Goal: Information Seeking & Learning: Check status

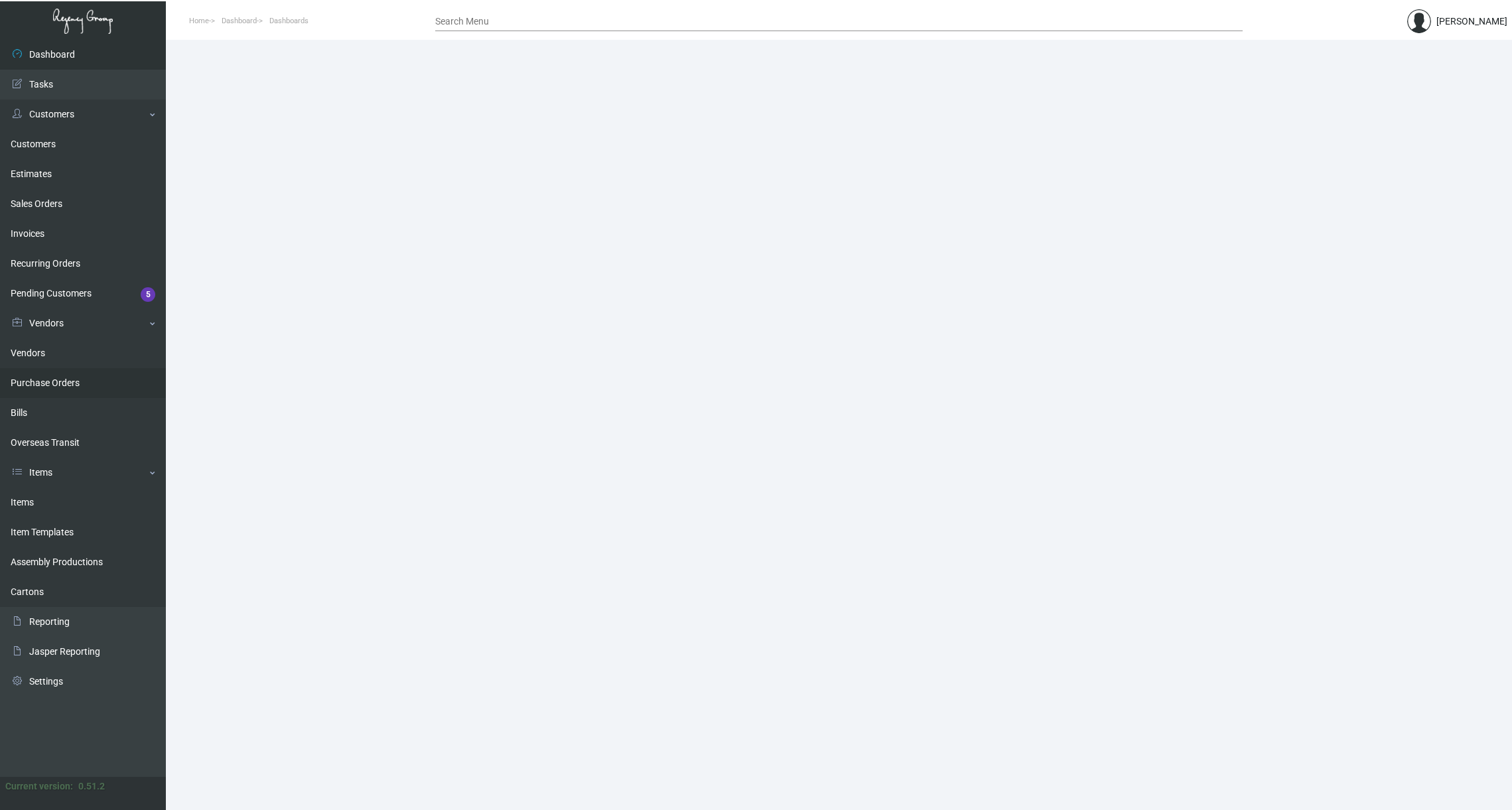
click at [51, 382] on link "Purchase Orders" at bounding box center [83, 383] width 166 height 30
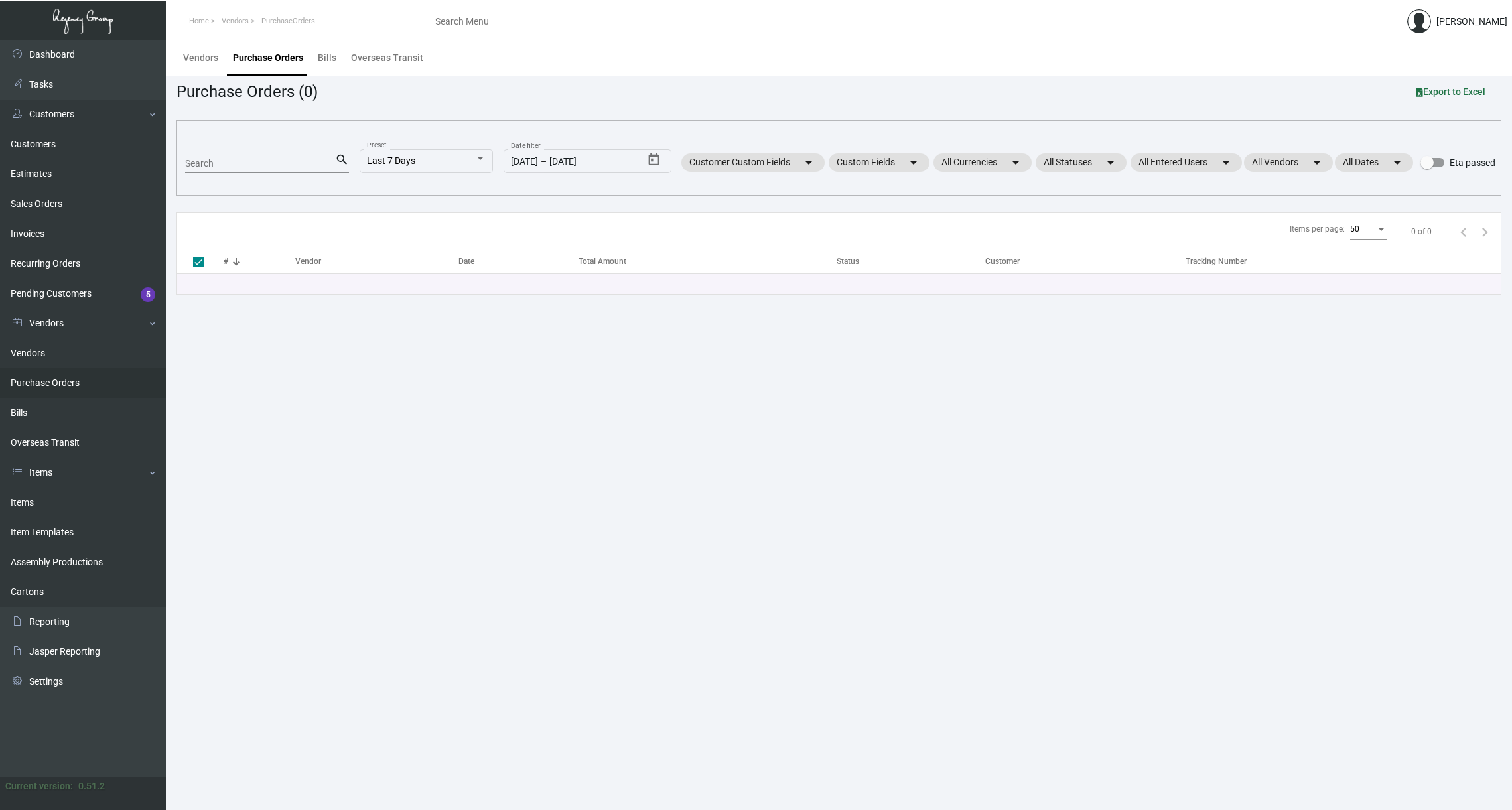
click at [296, 164] on input "Search" at bounding box center [260, 164] width 150 height 11
paste input "99089"
type input "99089"
checkbox input "false"
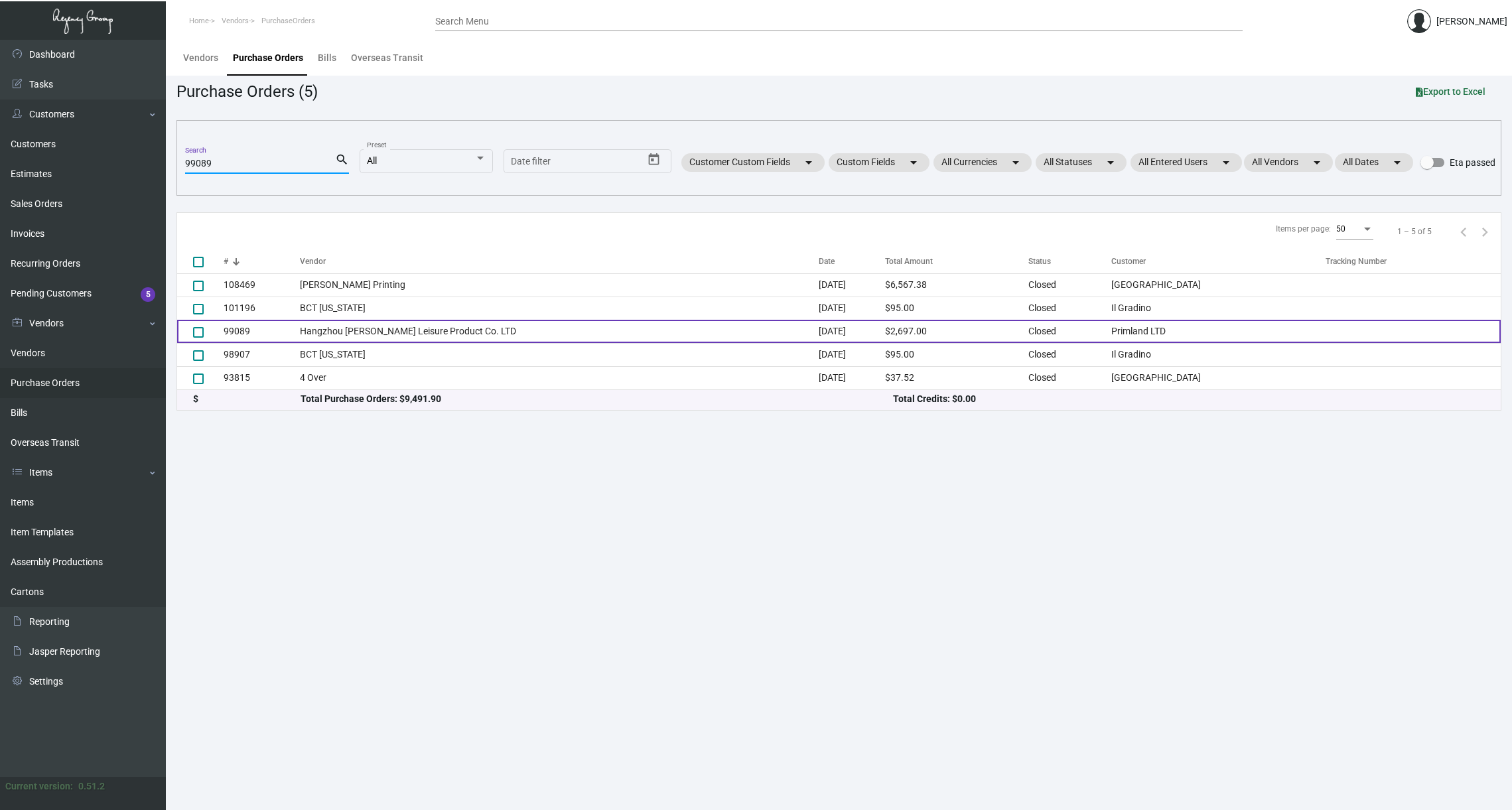
type input "99089"
click at [238, 328] on td "99089" at bounding box center [262, 331] width 76 height 23
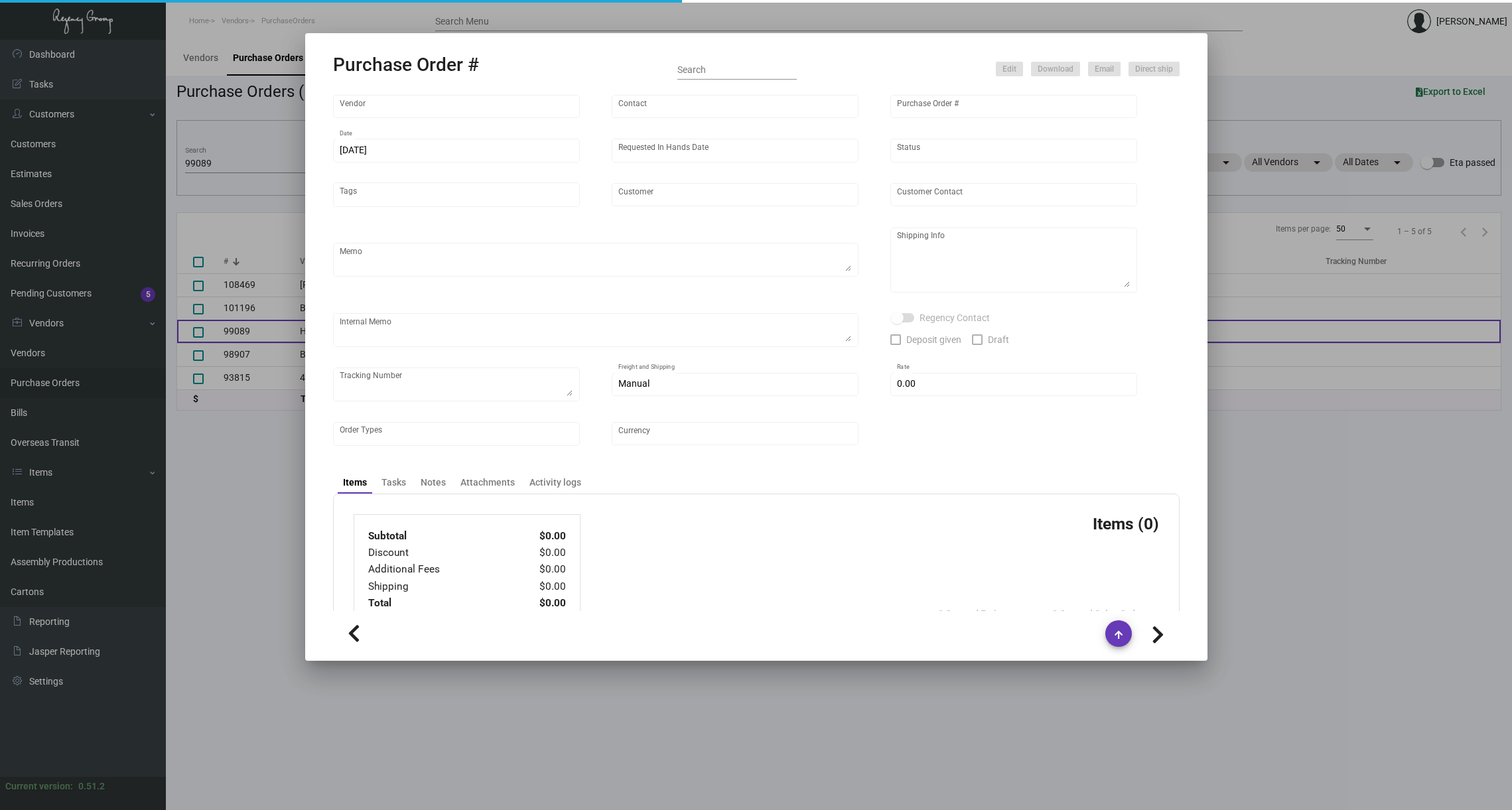
type input "Hangzhou [PERSON_NAME] Leisure Product Co. LTD"
type input "[PERSON_NAME]"
type input "99089"
type input "[DATE]"
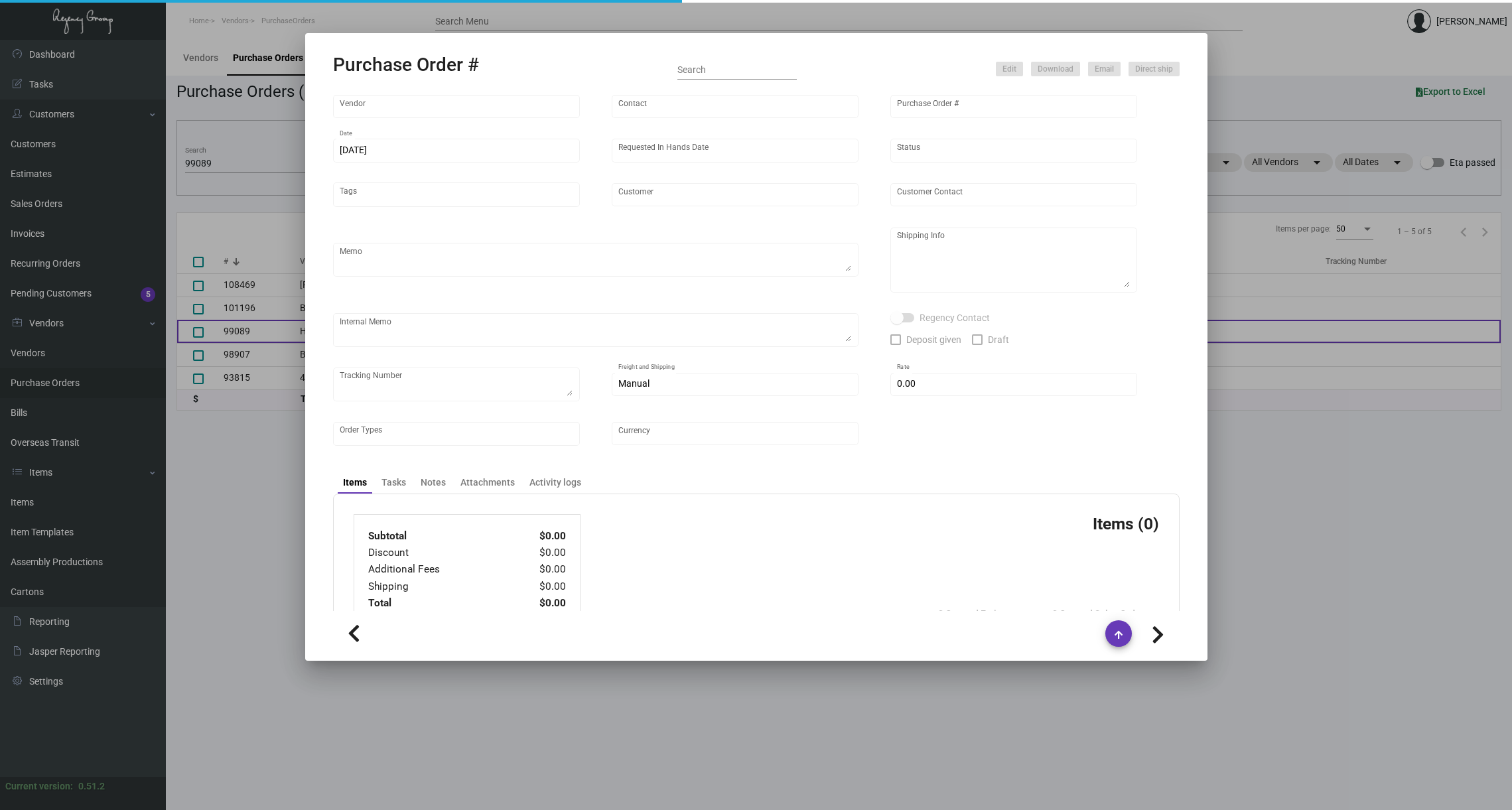
type input "Primland LTD"
type textarea "Regency Group NJ - [PERSON_NAME] [STREET_ADDRESS]"
type textarea "139.32"
checkbox input "true"
type input "$ 0.00"
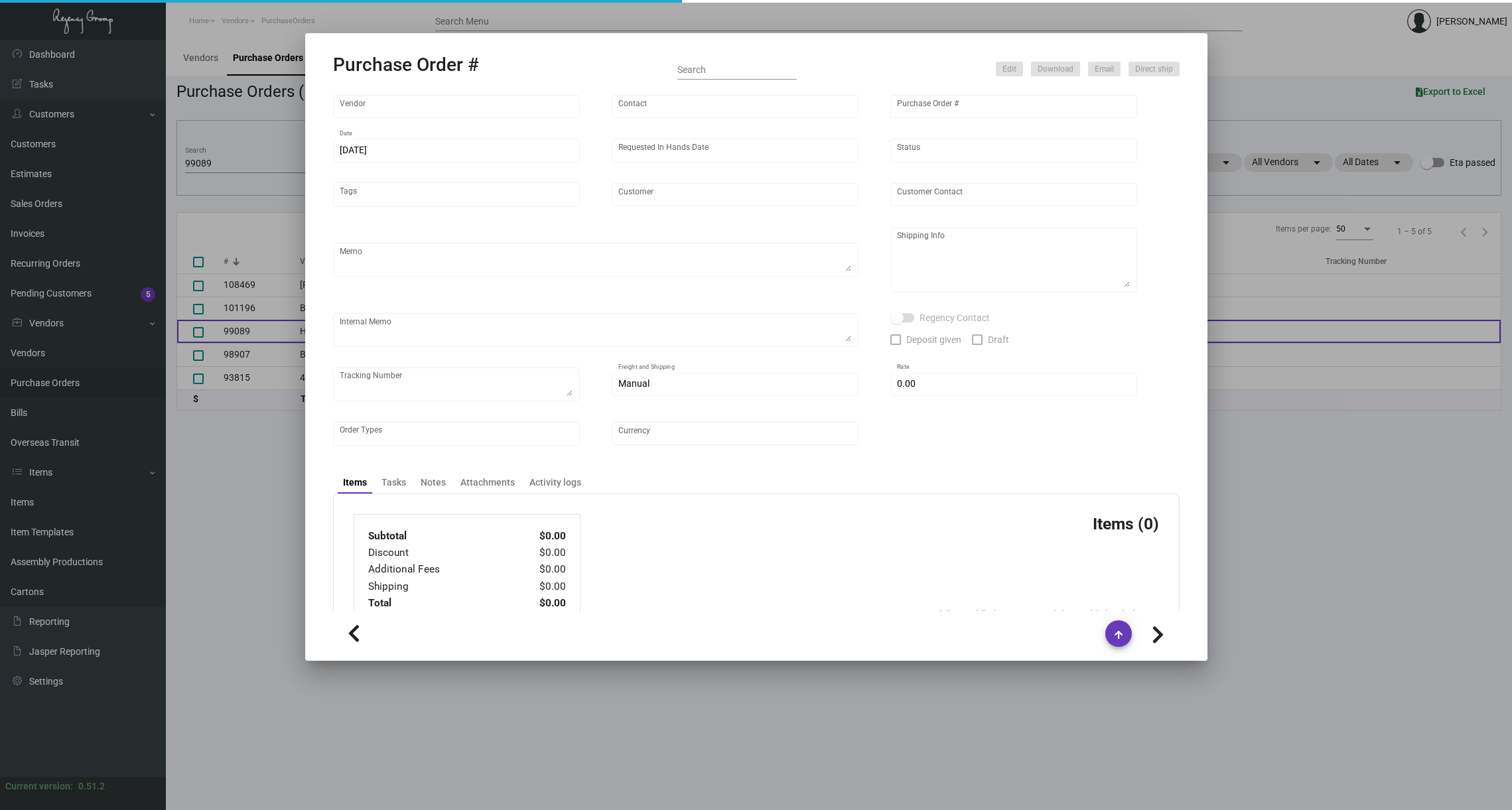
type input "United States Dollar $"
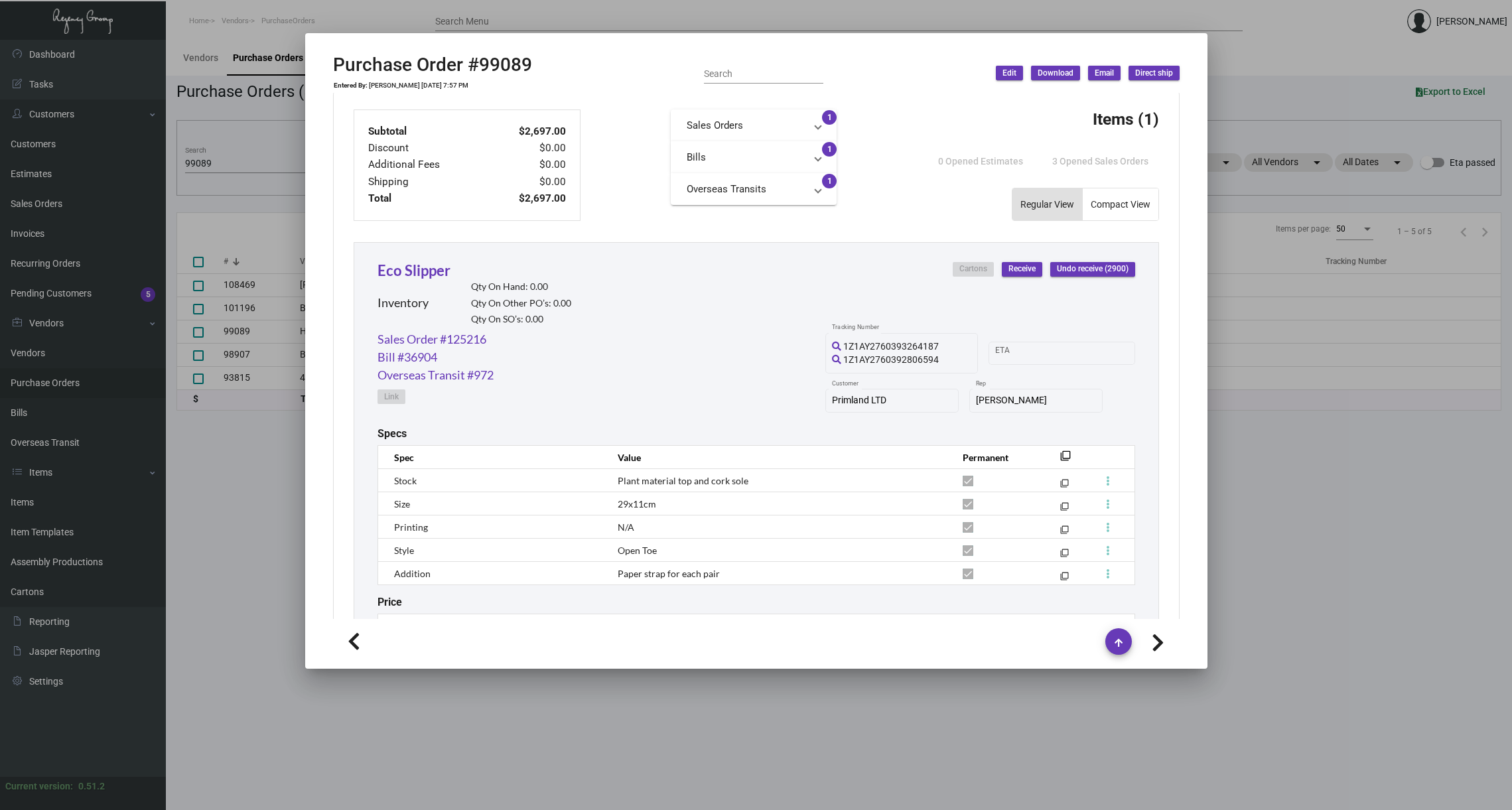
scroll to position [451, 0]
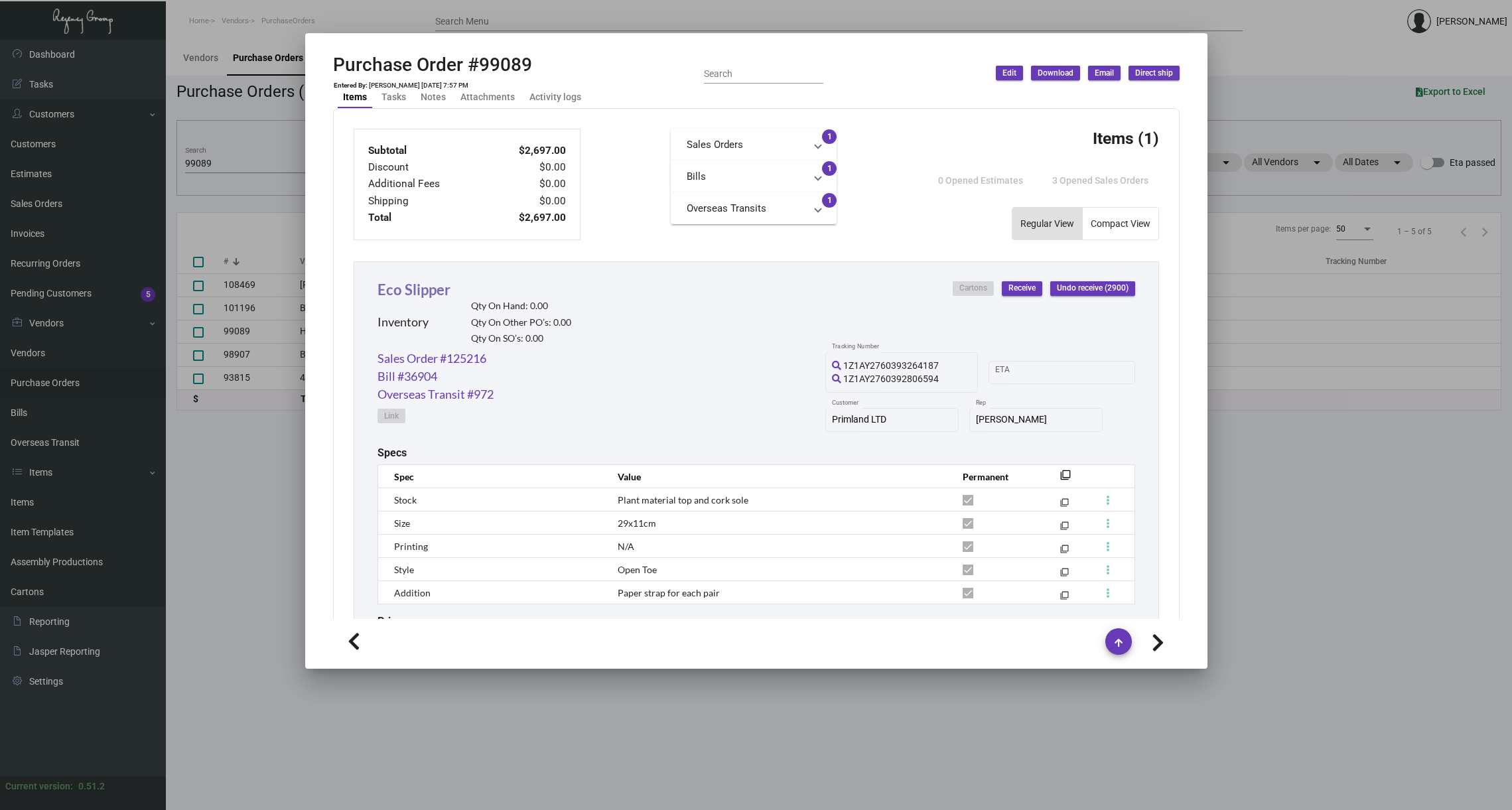
click at [431, 288] on link "Eco Slipper" at bounding box center [414, 289] width 73 height 18
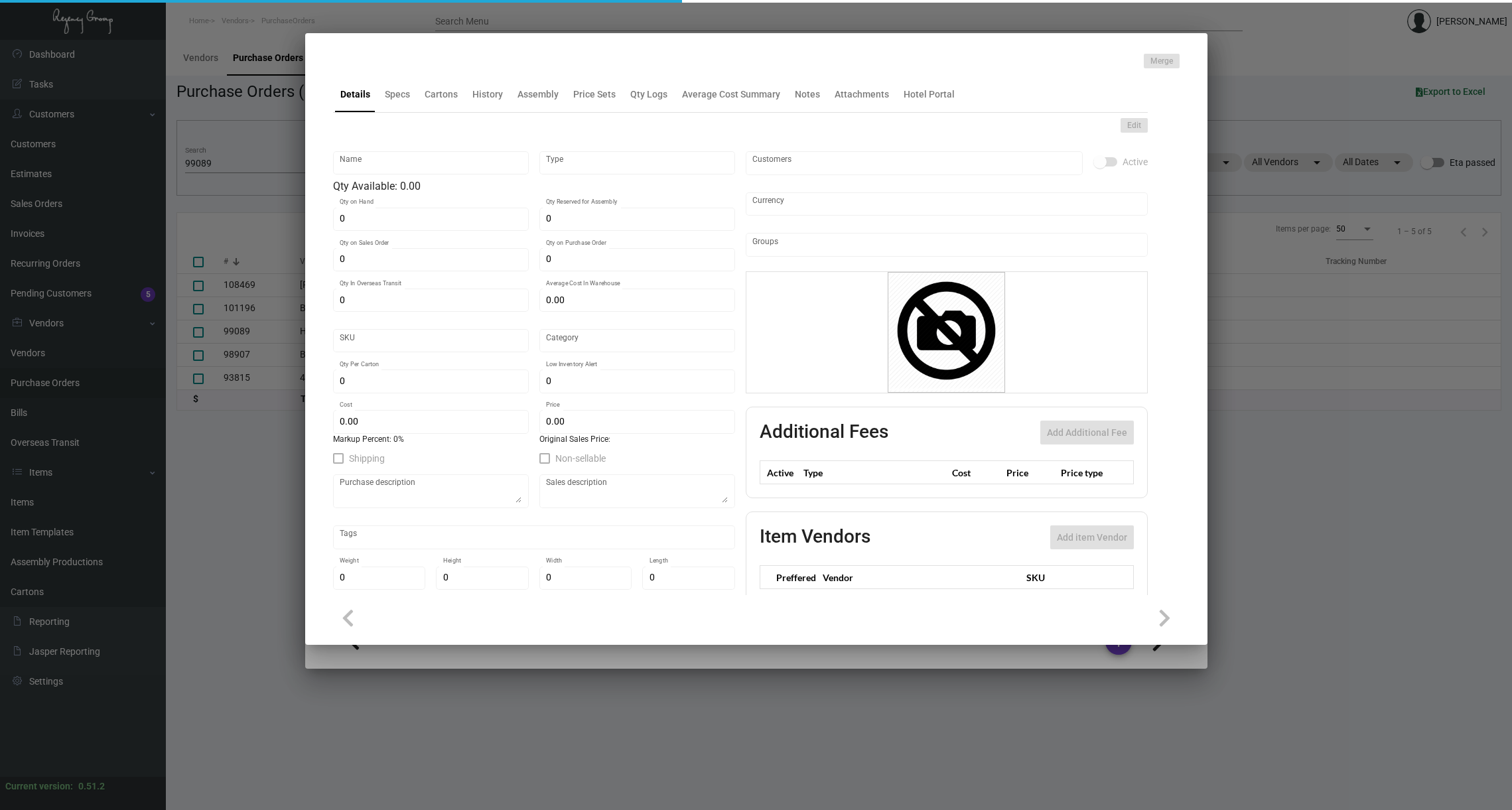
type input "Eco Slipper"
type input "Inventory"
type input "$ 0.93"
type input "Overseas"
type input "100"
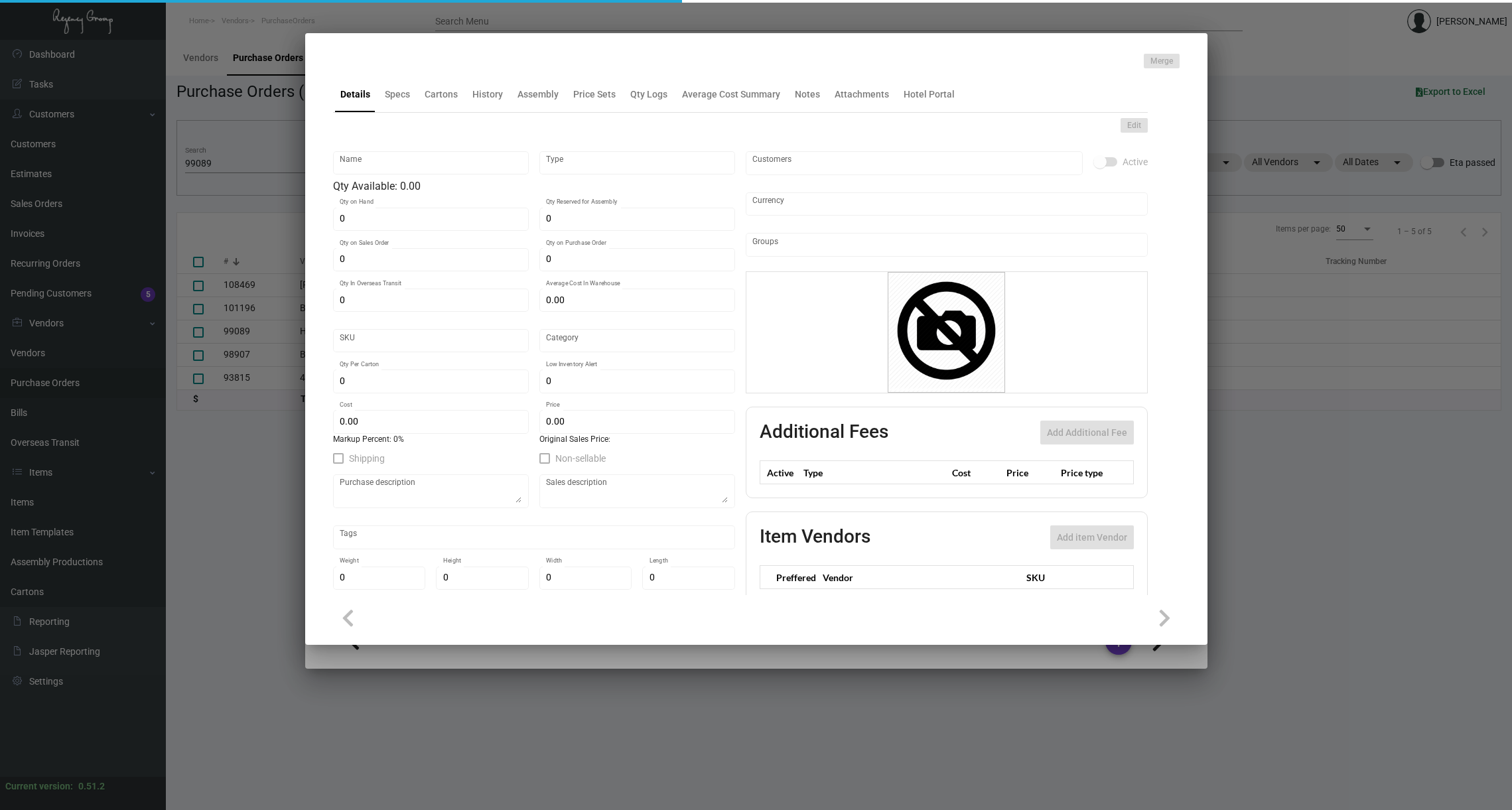
type input "$ 1.54"
type input "$ 2.49"
checkbox input "true"
type input "United States Dollar $"
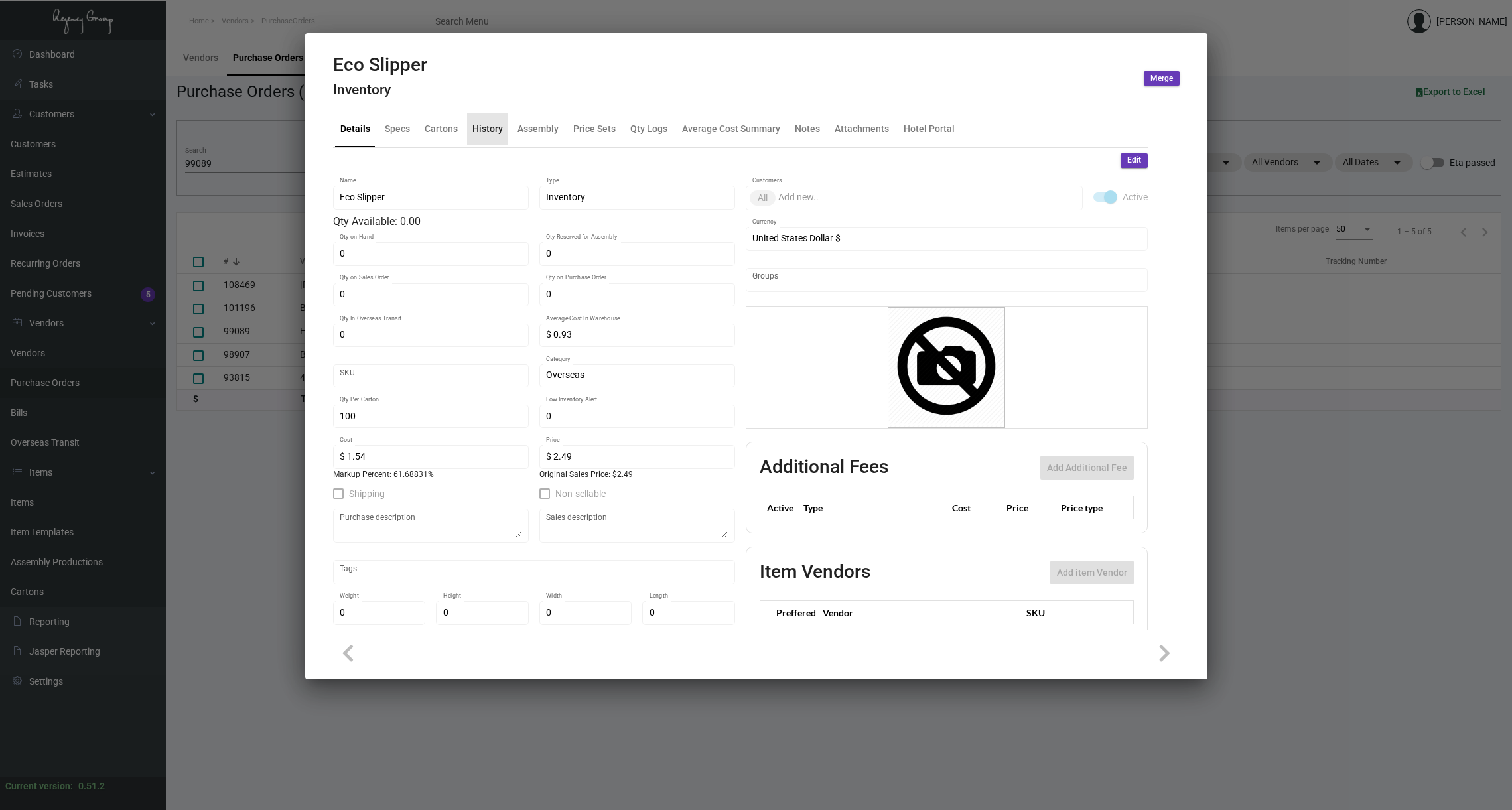
click at [483, 131] on div "History" at bounding box center [488, 129] width 31 height 14
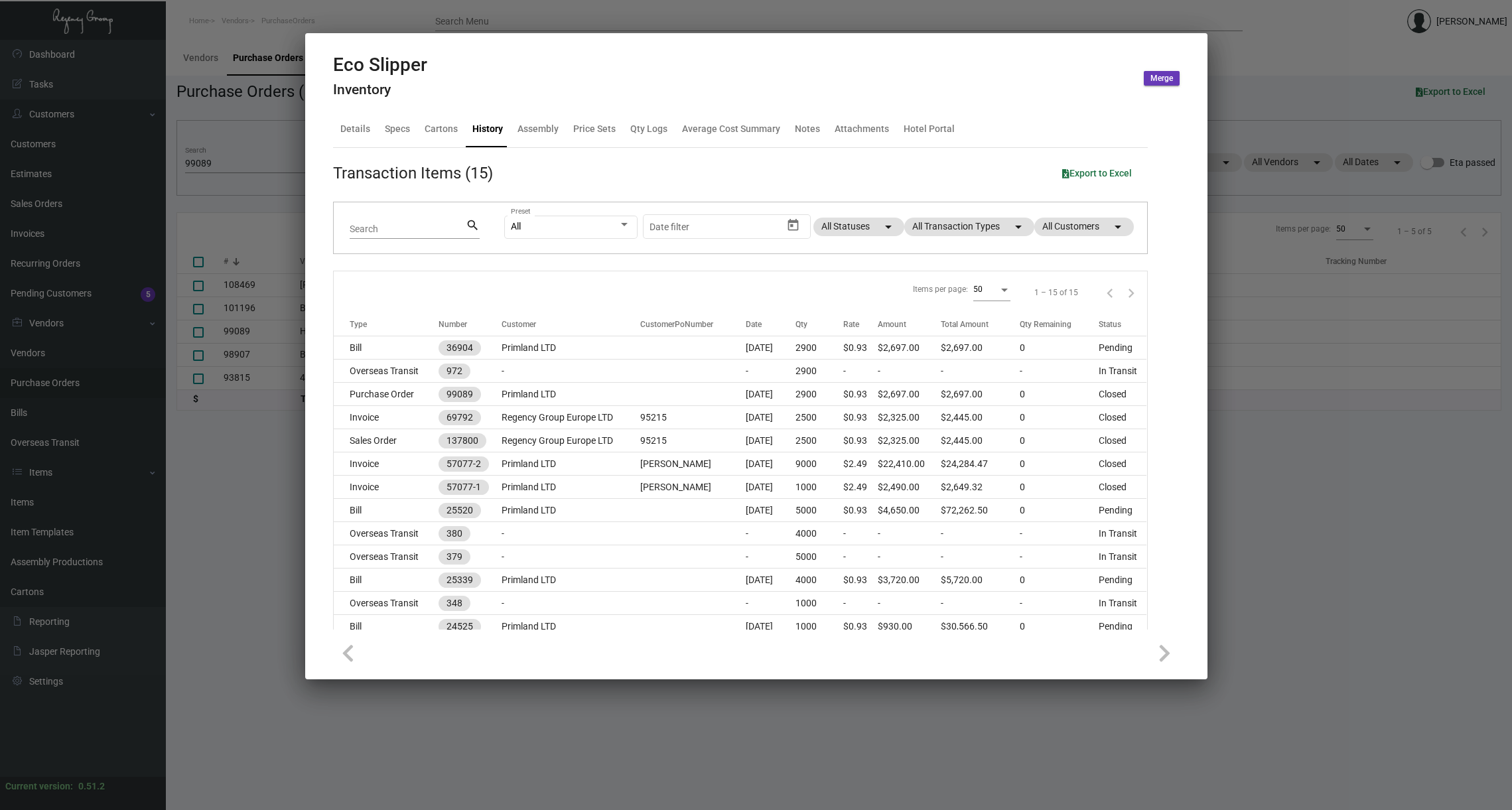
click at [244, 136] on div at bounding box center [756, 405] width 1512 height 810
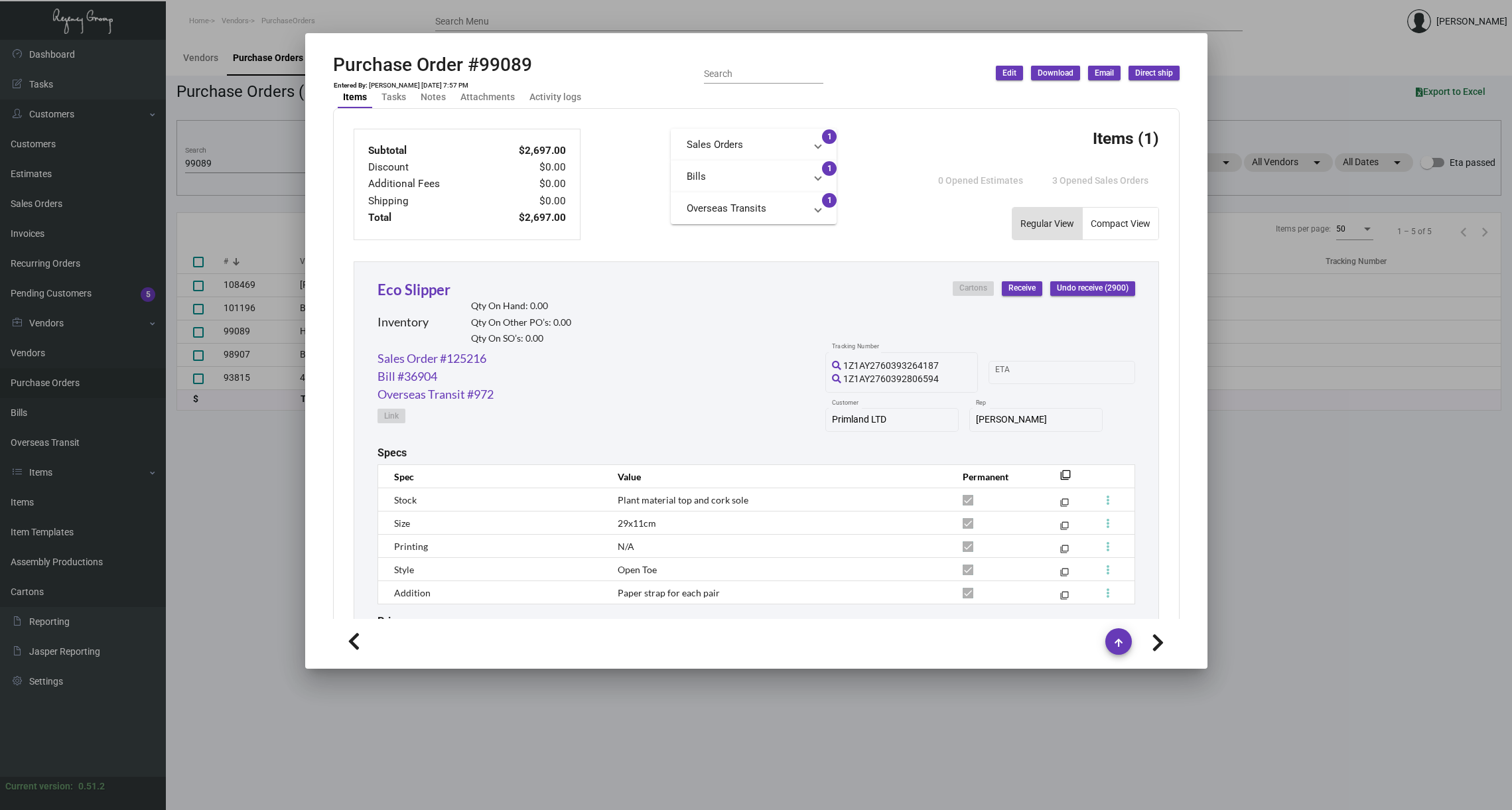
click at [244, 136] on div at bounding box center [756, 405] width 1512 height 810
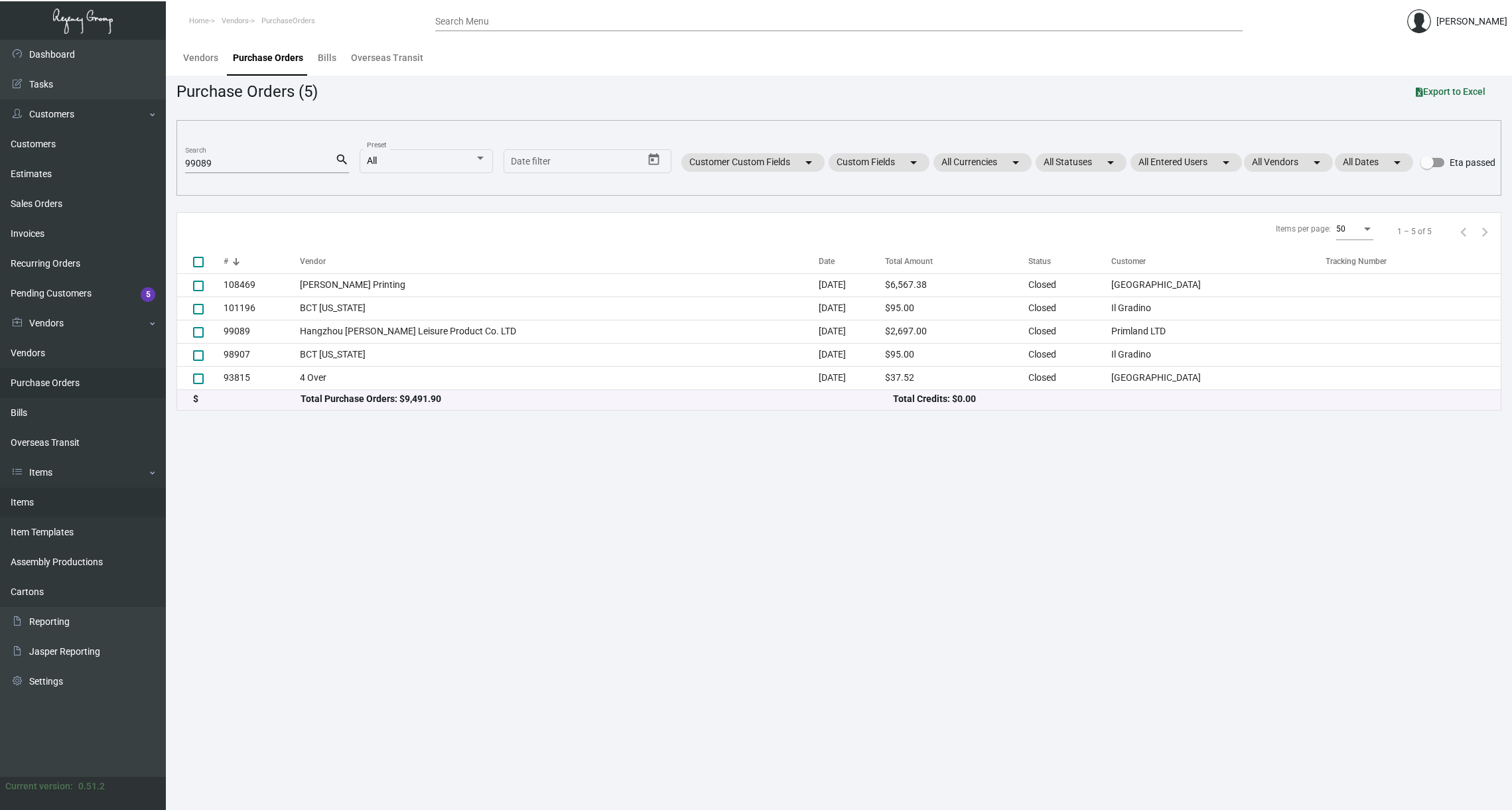
click at [32, 501] on link "Items" at bounding box center [83, 502] width 166 height 30
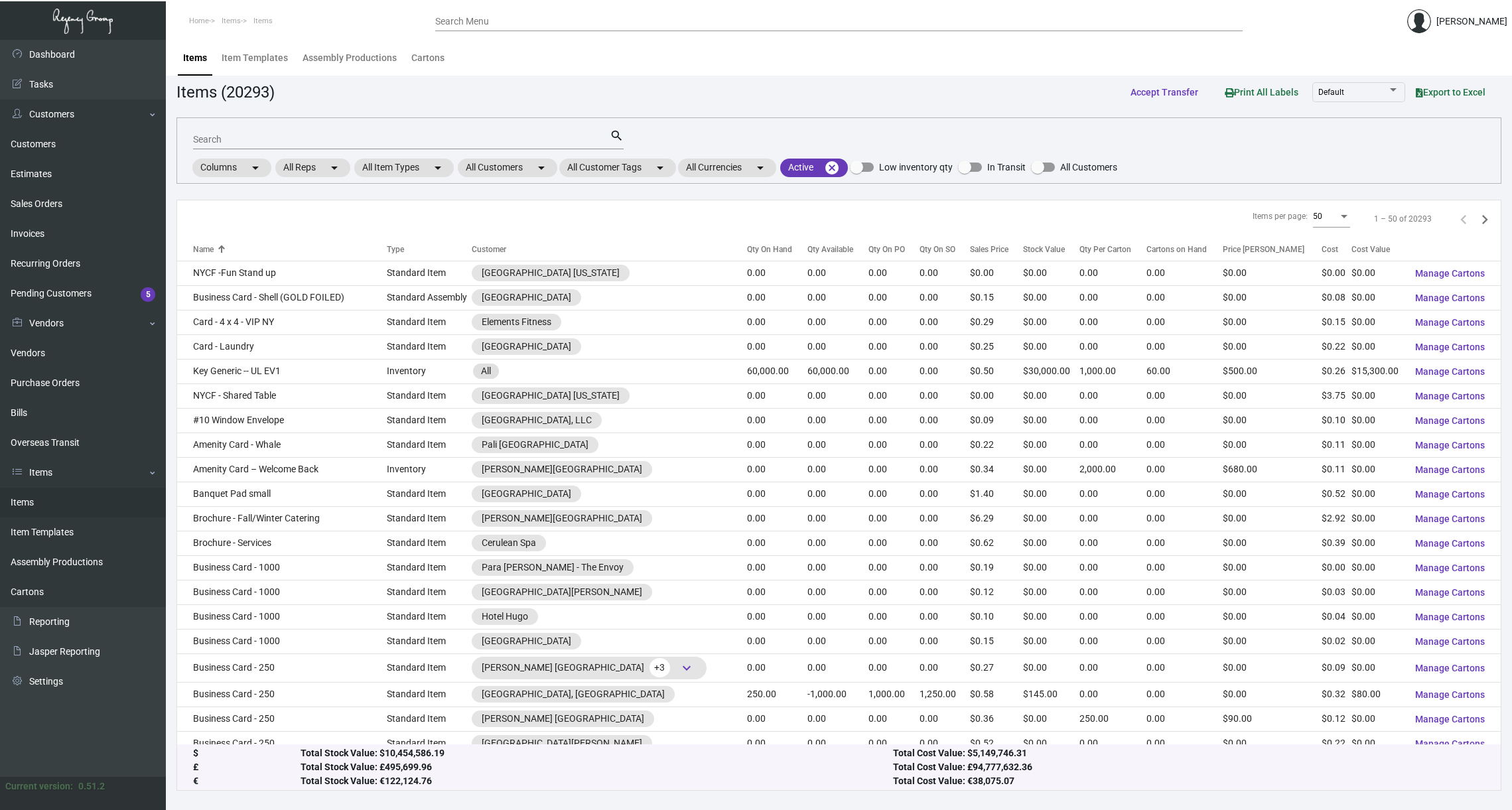
click at [247, 141] on input "Search" at bounding box center [401, 139] width 416 height 11
paste input "Napkins Linen [US_STATE]"
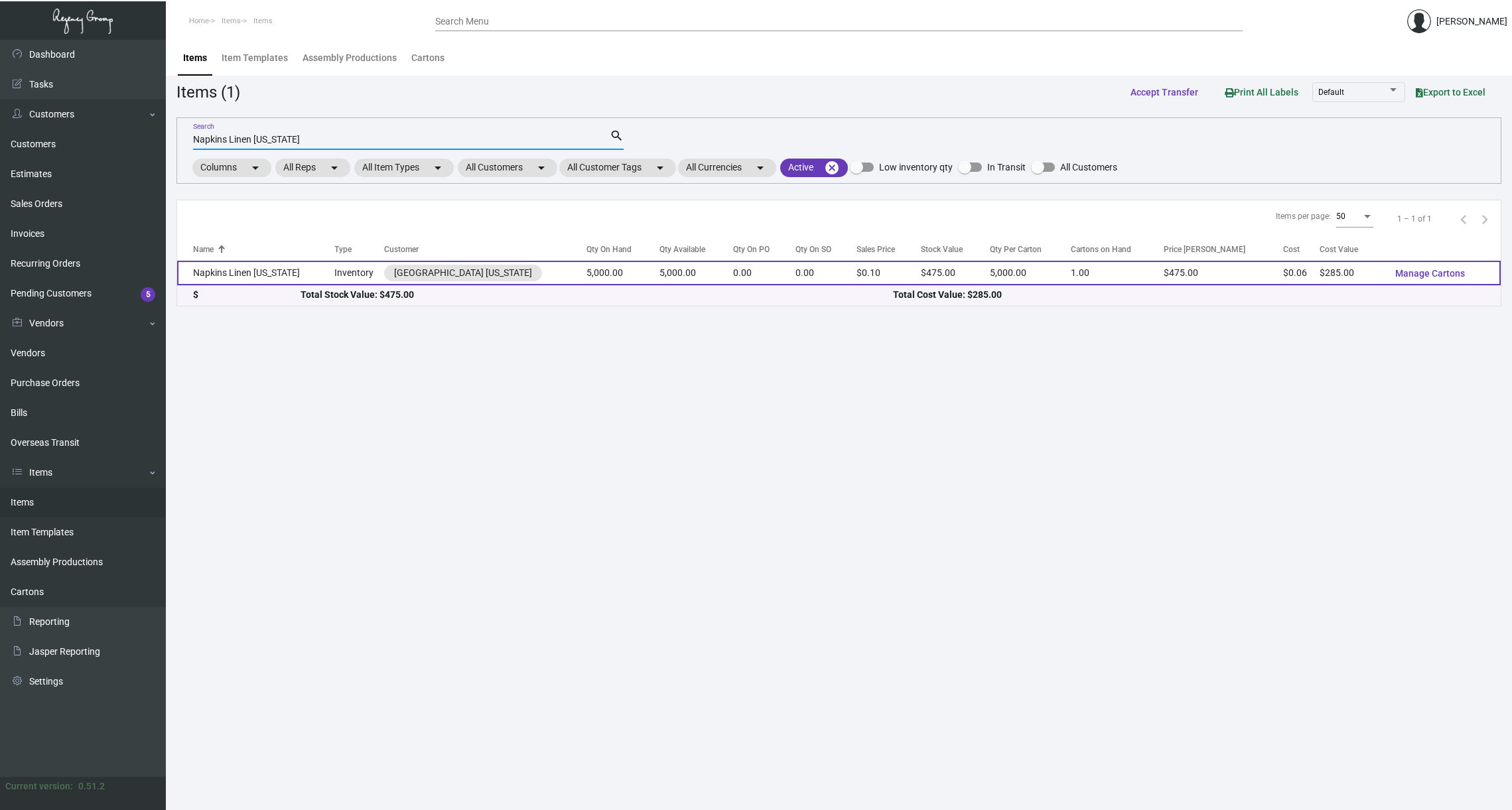
type input "Napkins Linen [US_STATE]"
click at [228, 277] on td "Napkins Linen [US_STATE]" at bounding box center [256, 273] width 157 height 24
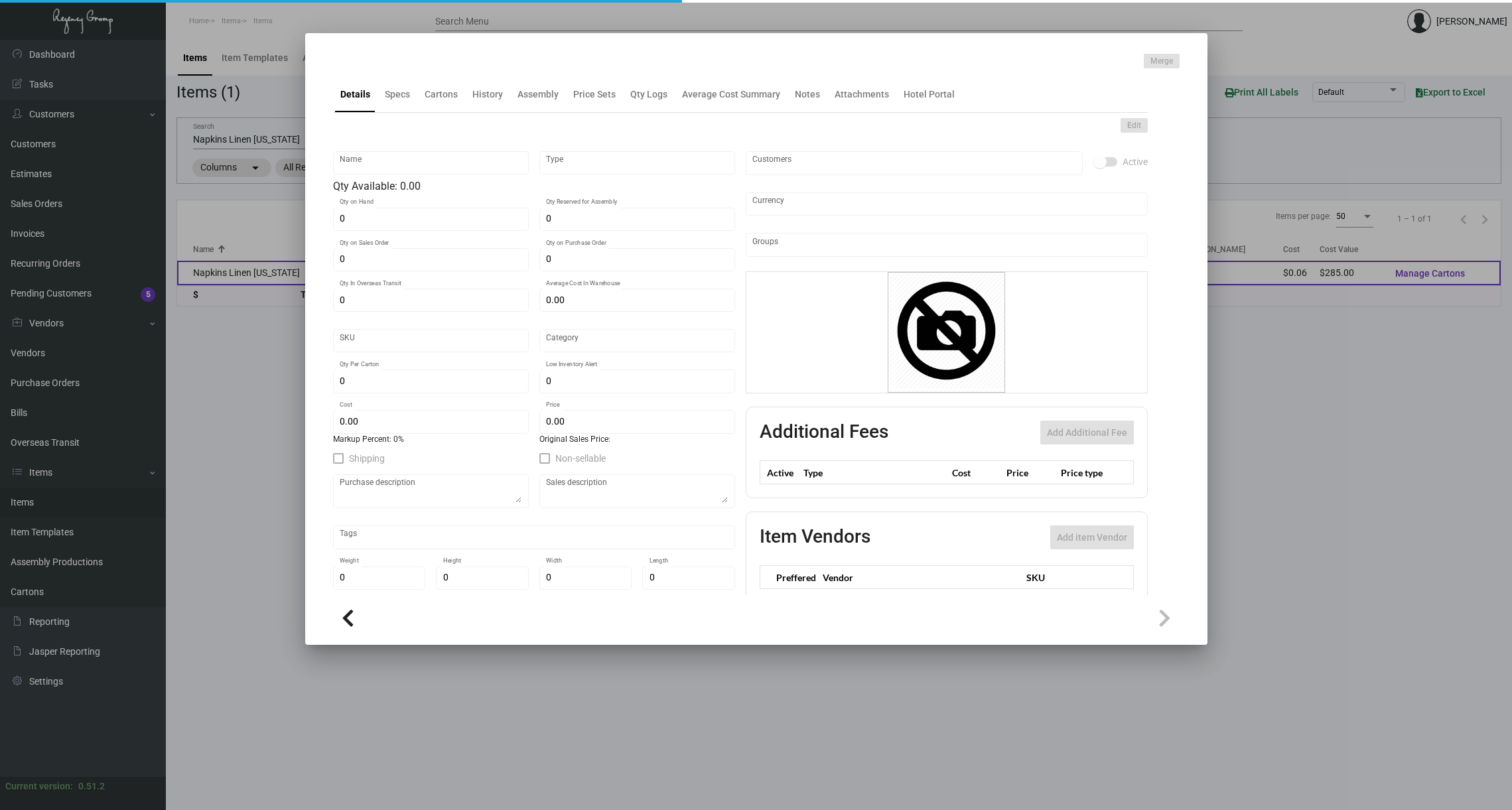
type input "Napkins Linen [US_STATE]"
type input "Inventory"
type input "5,000"
type input "70,000"
type input "$ 0.057"
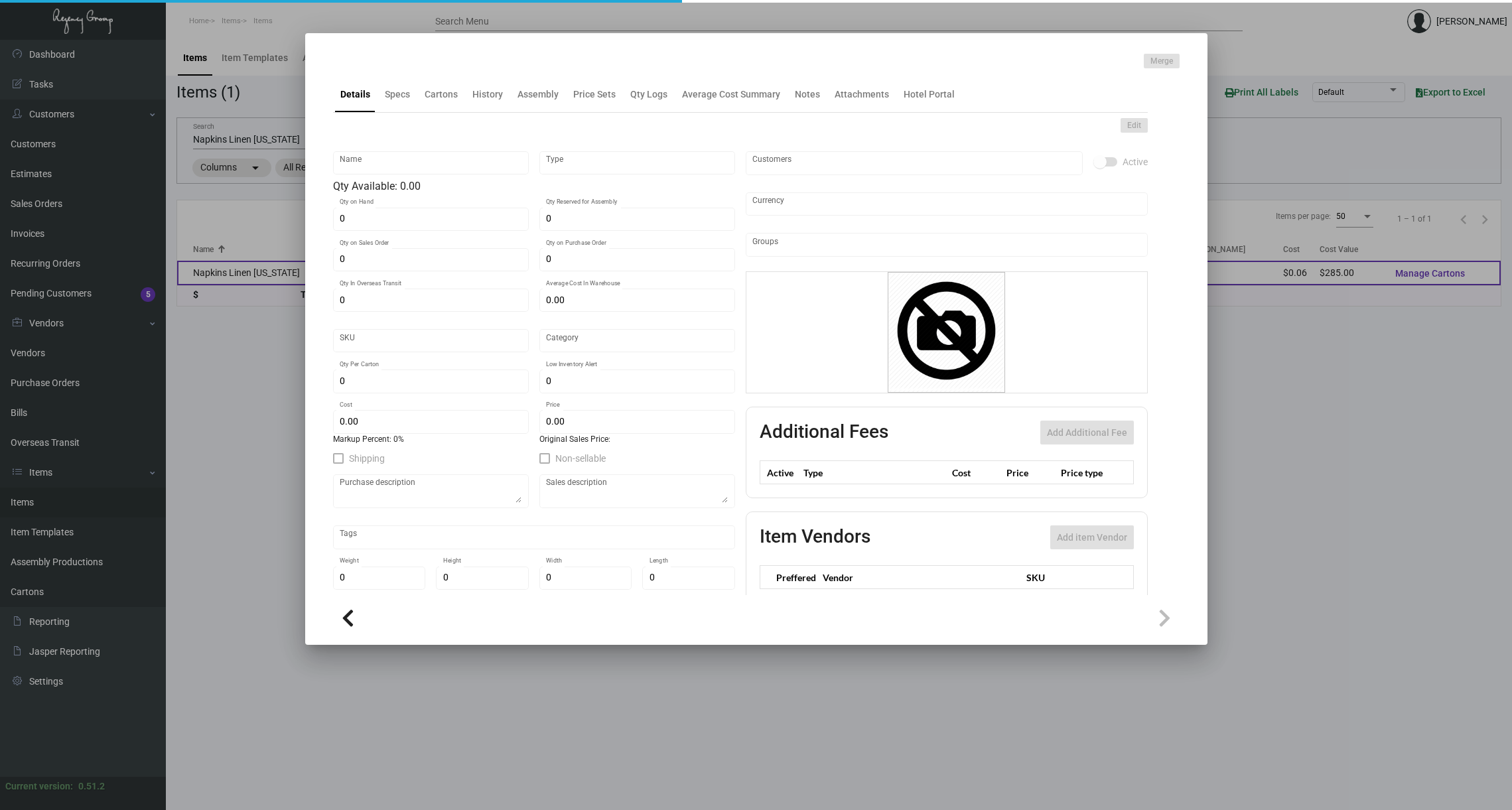
type input "SHNY-558-130"
type input "Overseas"
type input "5,000"
type input "10,000"
type input "$ 0.057"
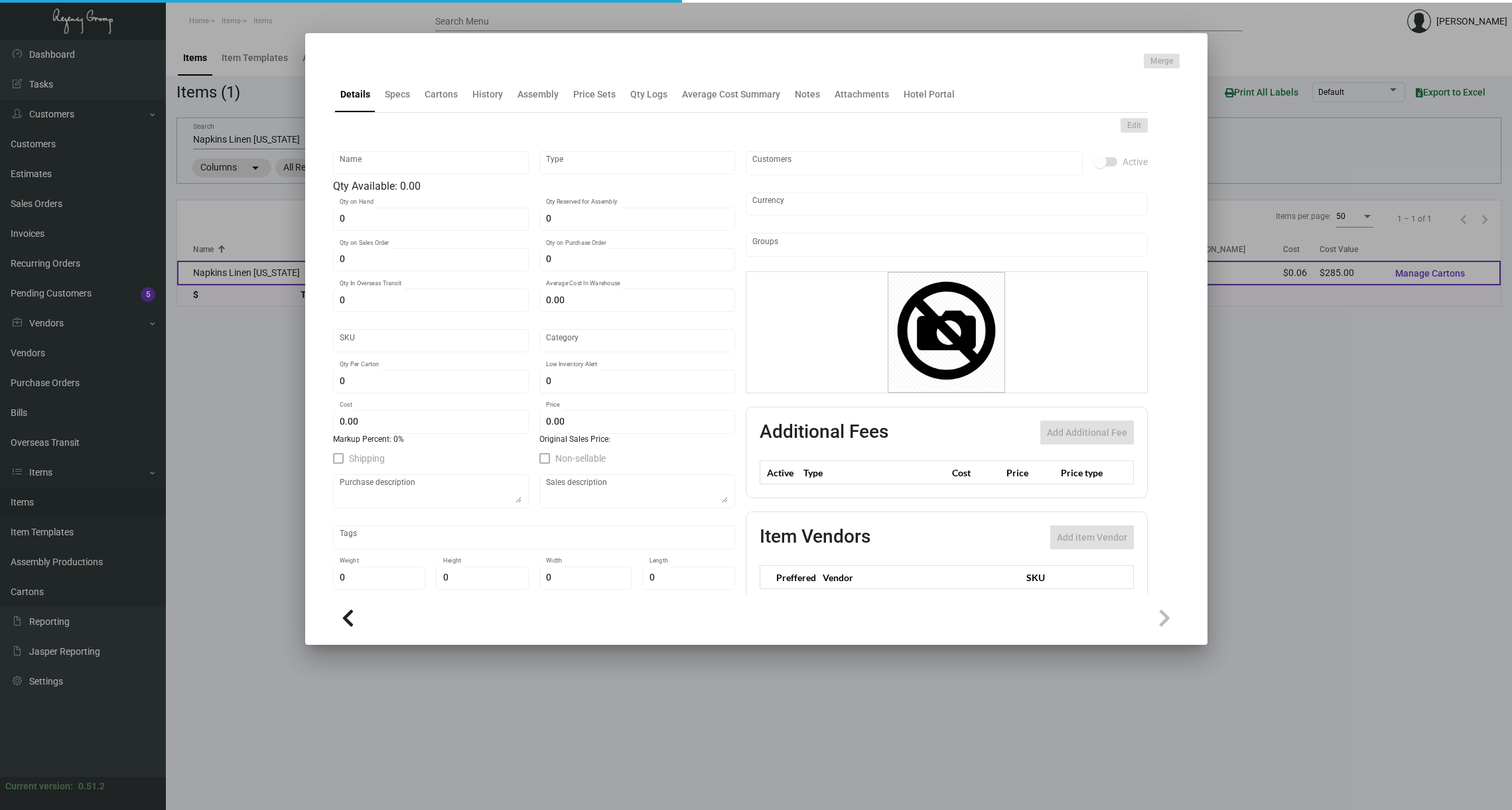
type input "$ 0.095"
checkbox input "true"
type input "United States Dollar $"
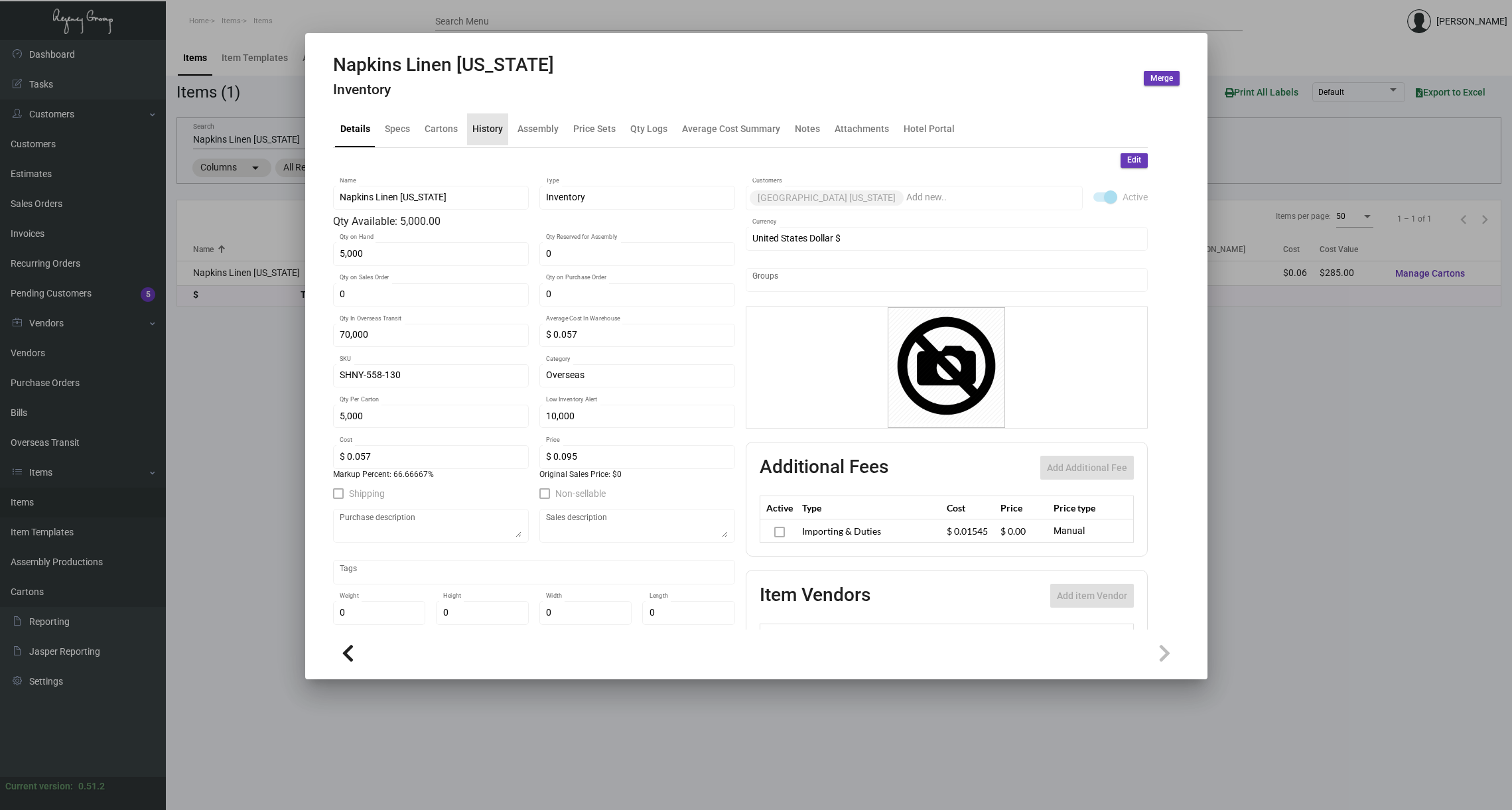
click at [487, 128] on div "History" at bounding box center [488, 129] width 31 height 14
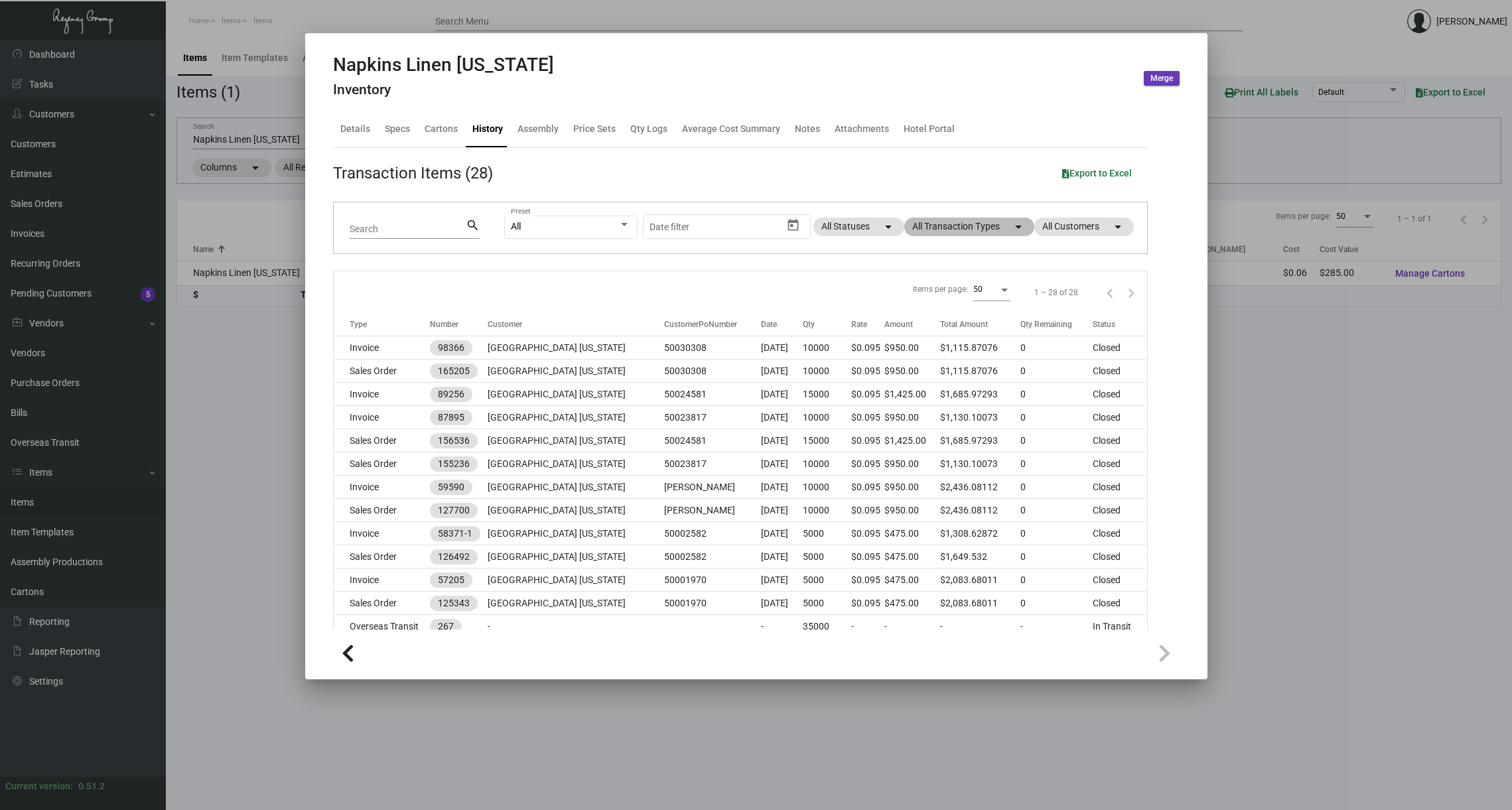
click at [1016, 228] on mat-icon "arrow_drop_down" at bounding box center [1018, 227] width 16 height 16
click at [922, 395] on span at bounding box center [918, 395] width 11 height 11
click at [918, 402] on input "Purchase Order" at bounding box center [918, 402] width 1 height 1
checkbox input "true"
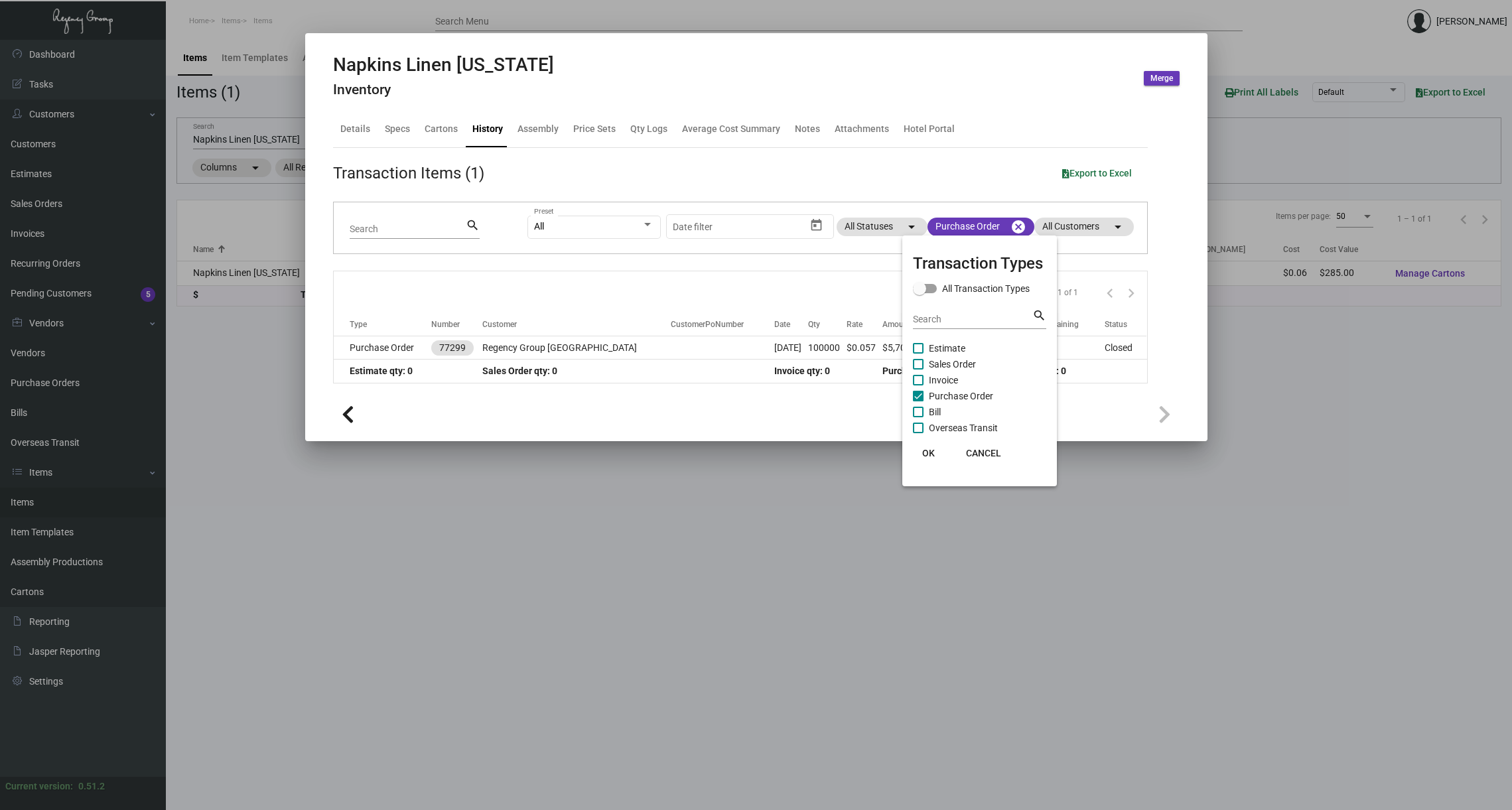
click at [681, 402] on div at bounding box center [756, 405] width 1512 height 810
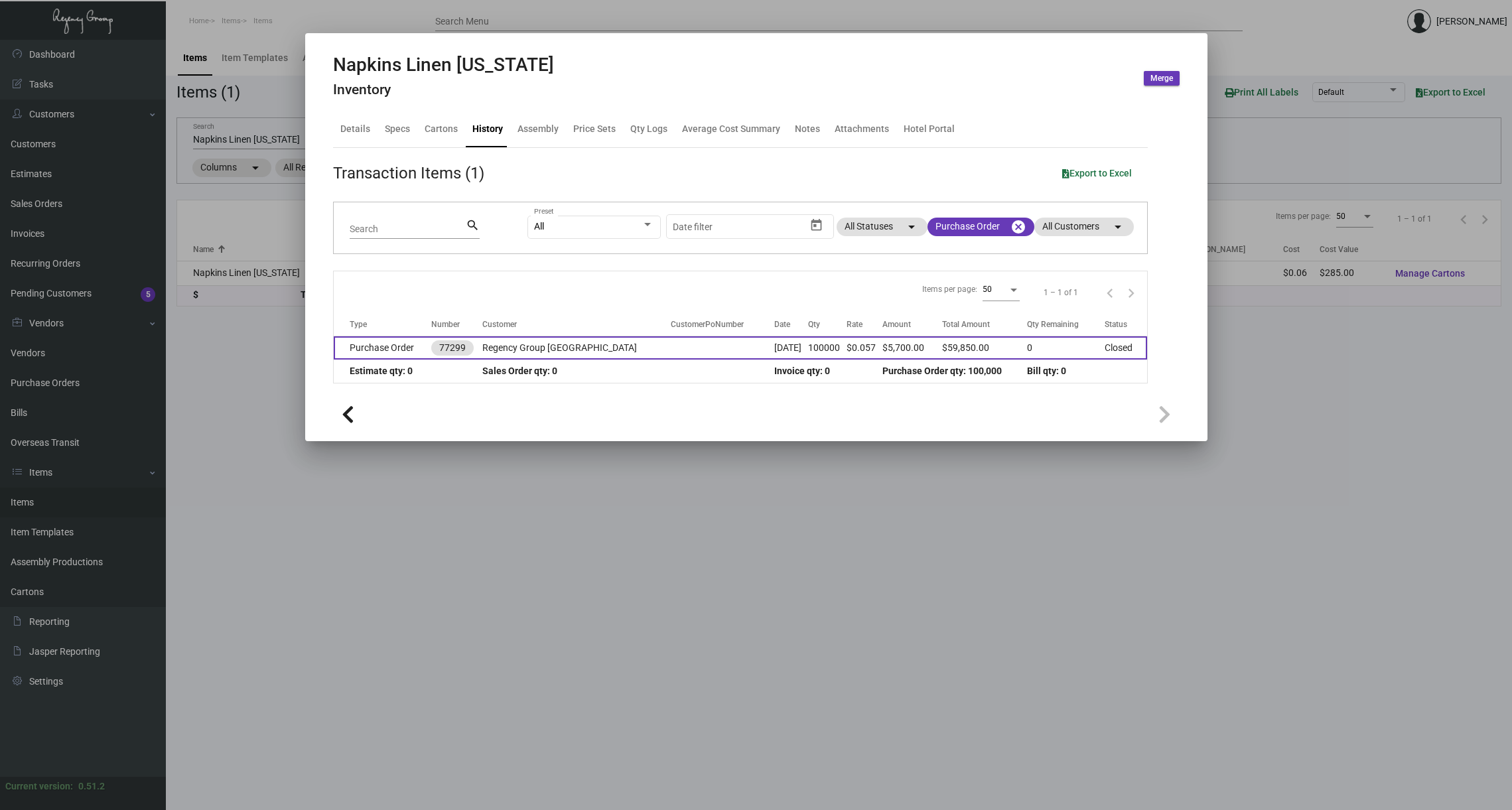
click at [383, 347] on td "Purchase Order" at bounding box center [382, 347] width 97 height 23
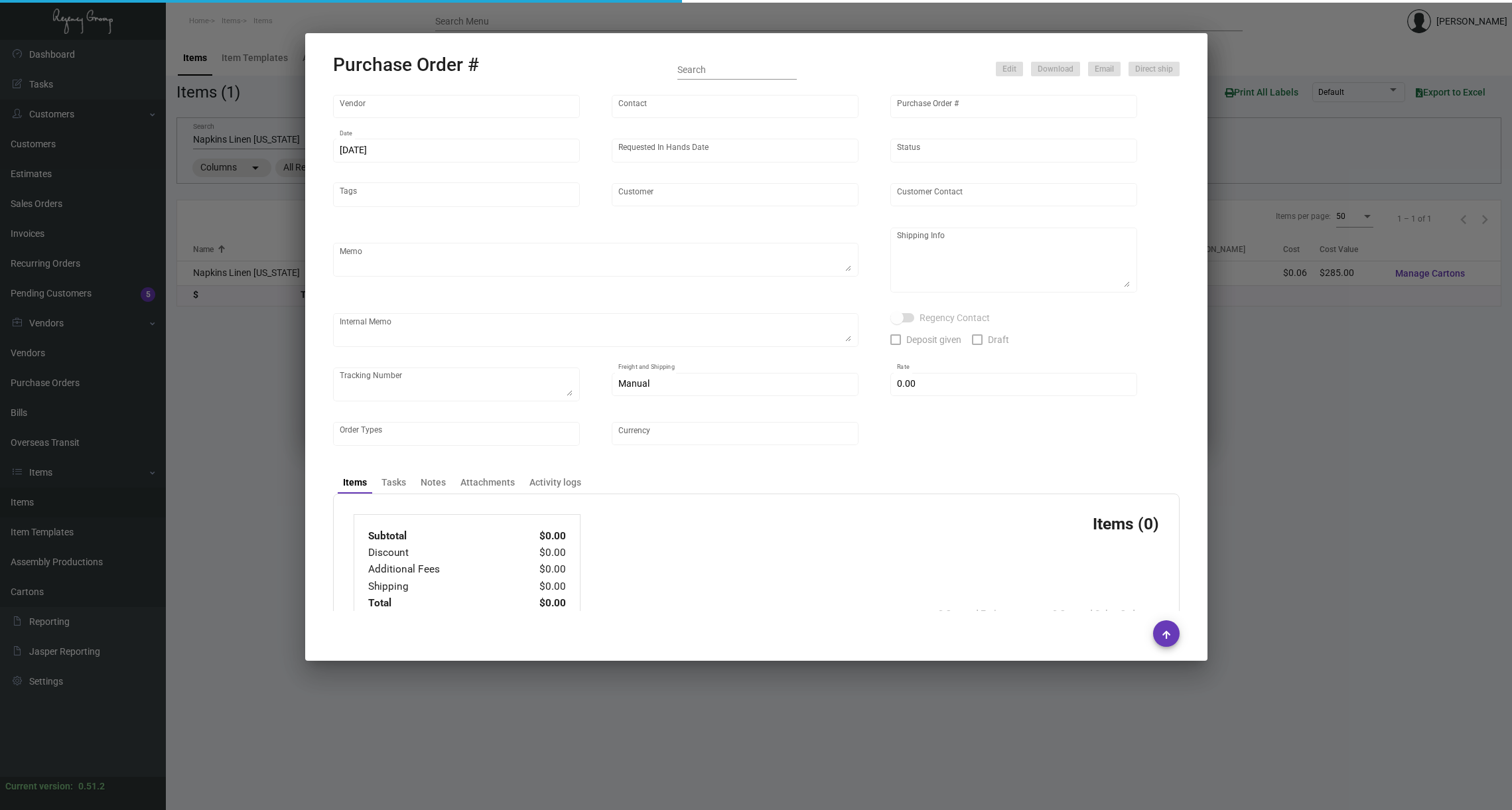
type input "Yangzhou Ant Amenities"
type input "[PERSON_NAME] MISSING INFO"
type input "77299"
type input "[DATE]"
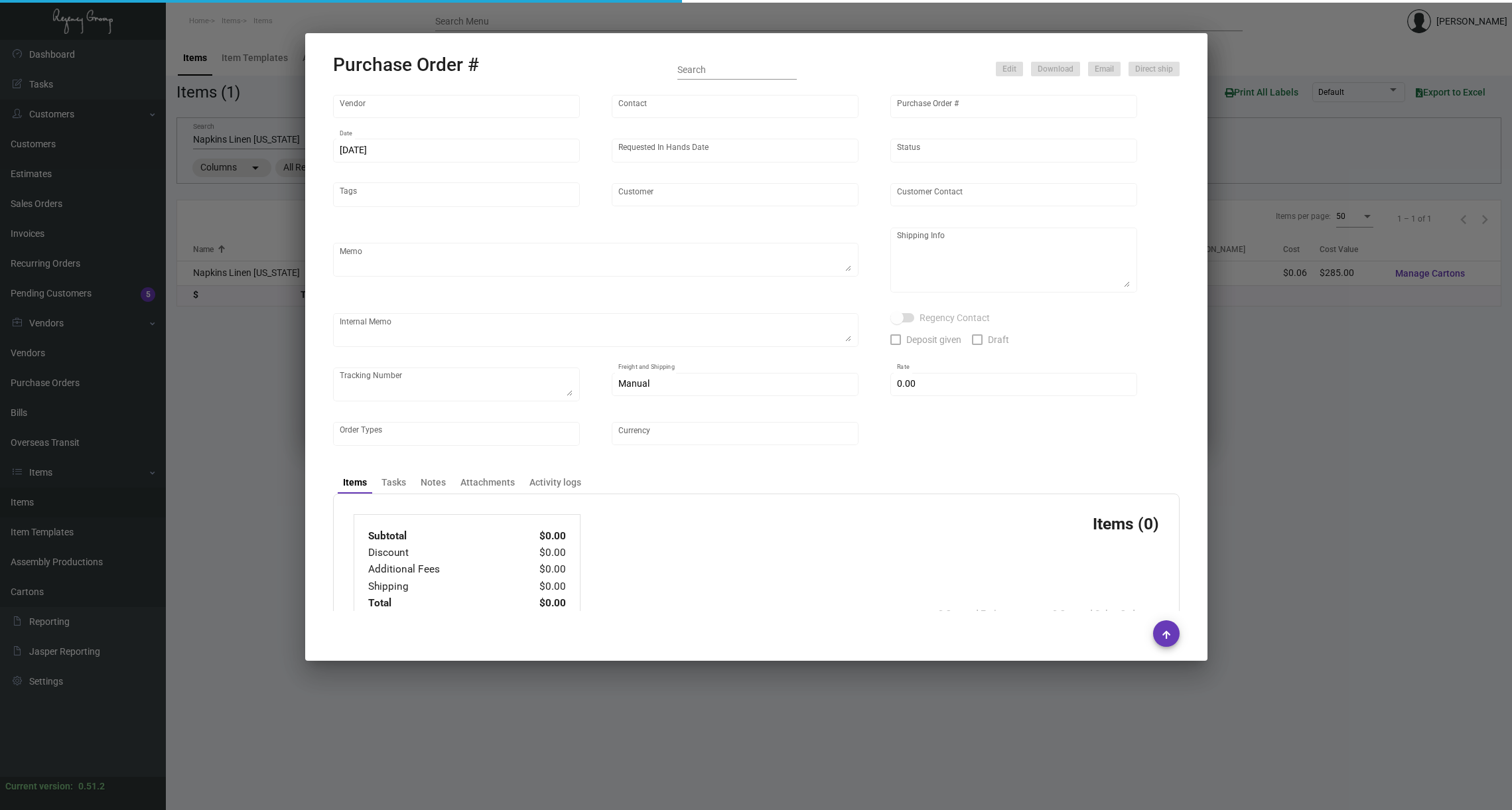
type textarea "Regency Group [STREET_ADDRESS][US_STATE] [PHONE_NUMBER]"
type textarea "@Warehouse there’re total 21 boxes of the napkins. I cannot figure out how many…"
type input "$ 0.00"
type input "United States Dollar $"
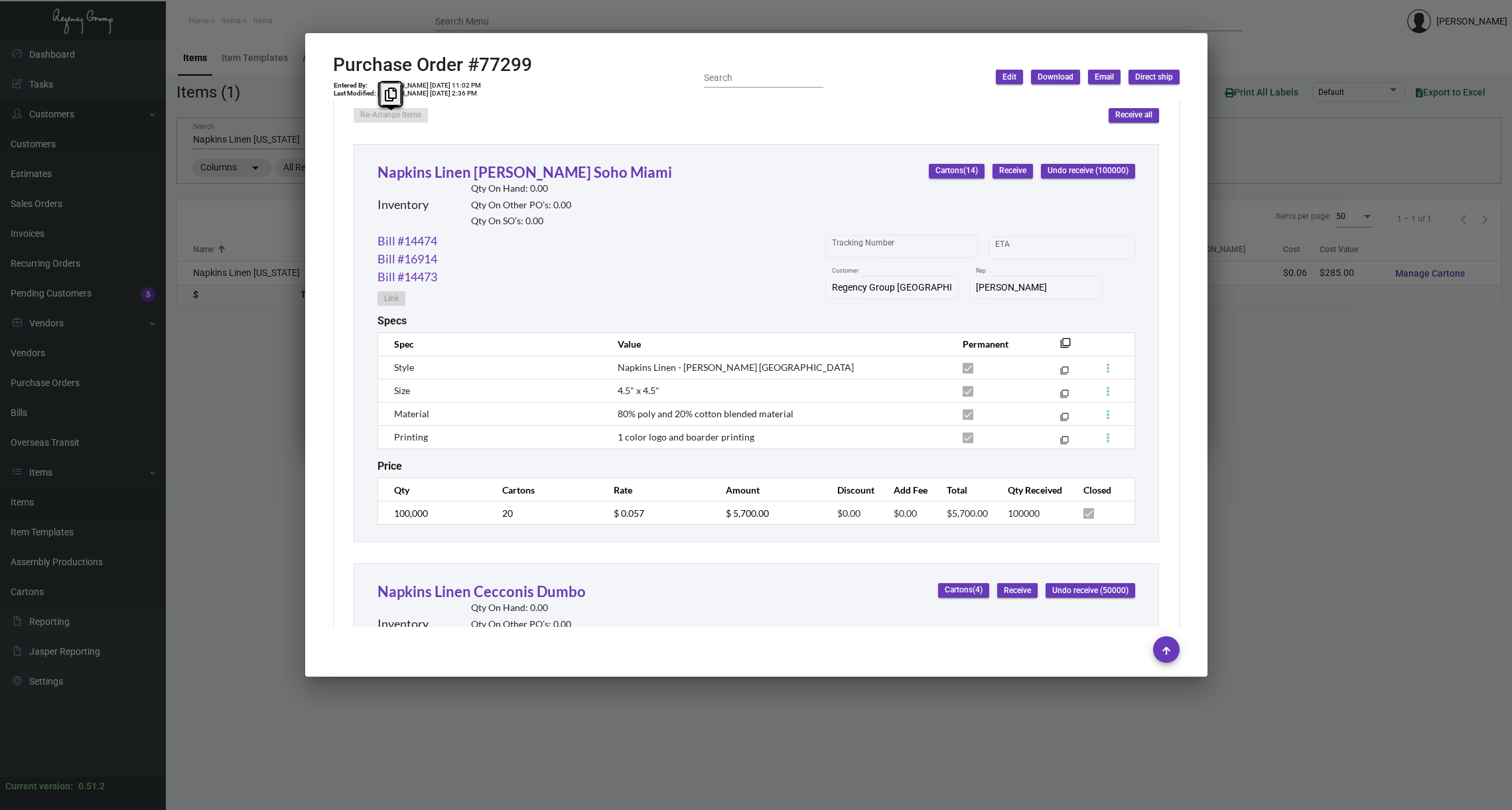
scroll to position [603, 0]
drag, startPoint x: 669, startPoint y: 386, endPoint x: 611, endPoint y: 386, distance: 58.0
click at [611, 386] on td "4.5" x 4.5"" at bounding box center [776, 389] width 344 height 23
copy span "4.5" x 4.5""
drag, startPoint x: 804, startPoint y: 411, endPoint x: 613, endPoint y: 415, distance: 191.0
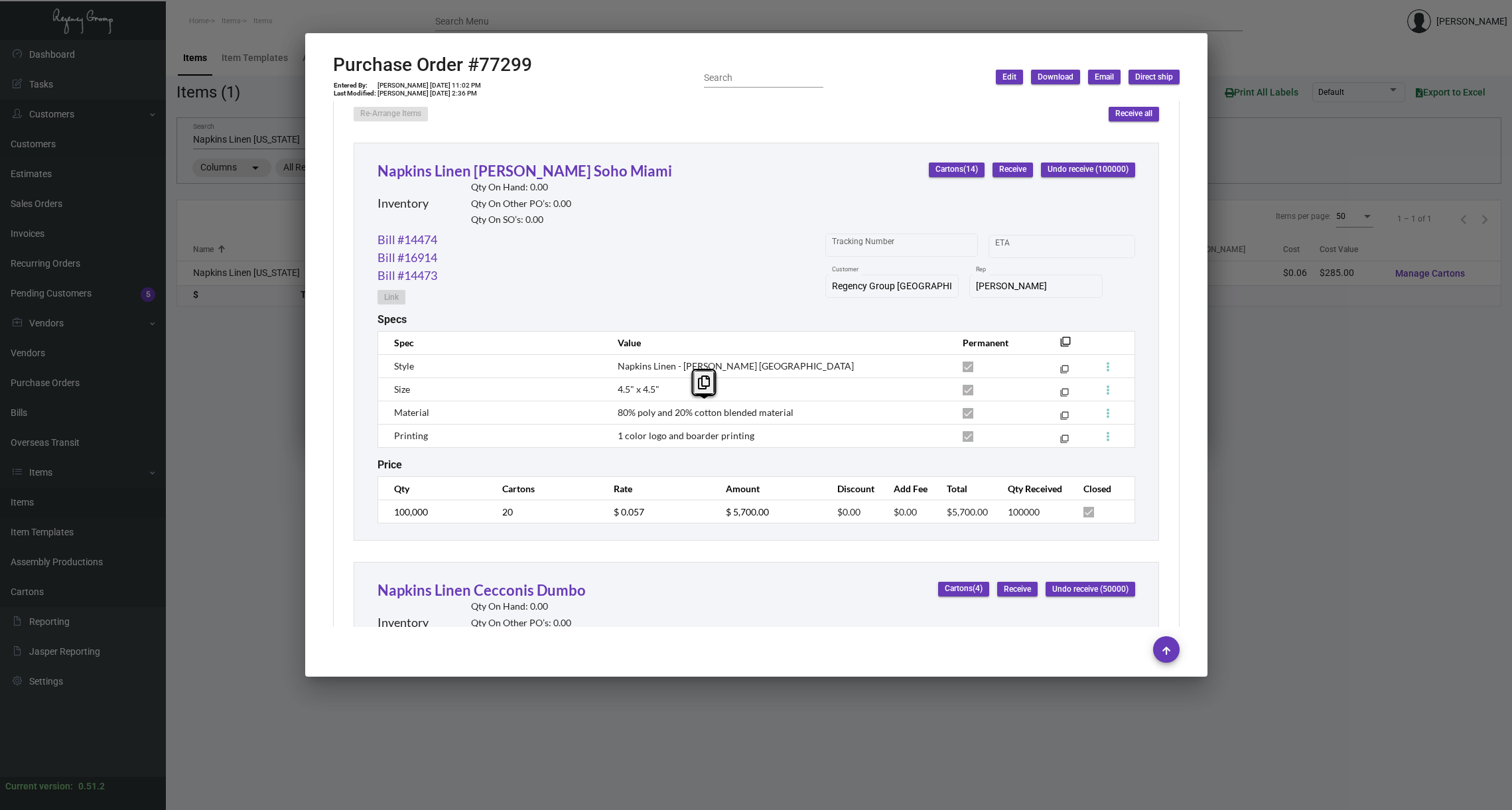
click at [613, 415] on td "80% poly and 20% cotton blended material" at bounding box center [776, 412] width 344 height 23
copy span "80% poly and 20% cotton blended material"
drag, startPoint x: 773, startPoint y: 433, endPoint x: 611, endPoint y: 434, distance: 162.0
click at [611, 434] on td "1 color logo and boarder printing" at bounding box center [776, 435] width 344 height 23
copy span "1 color logo and boarder printing"
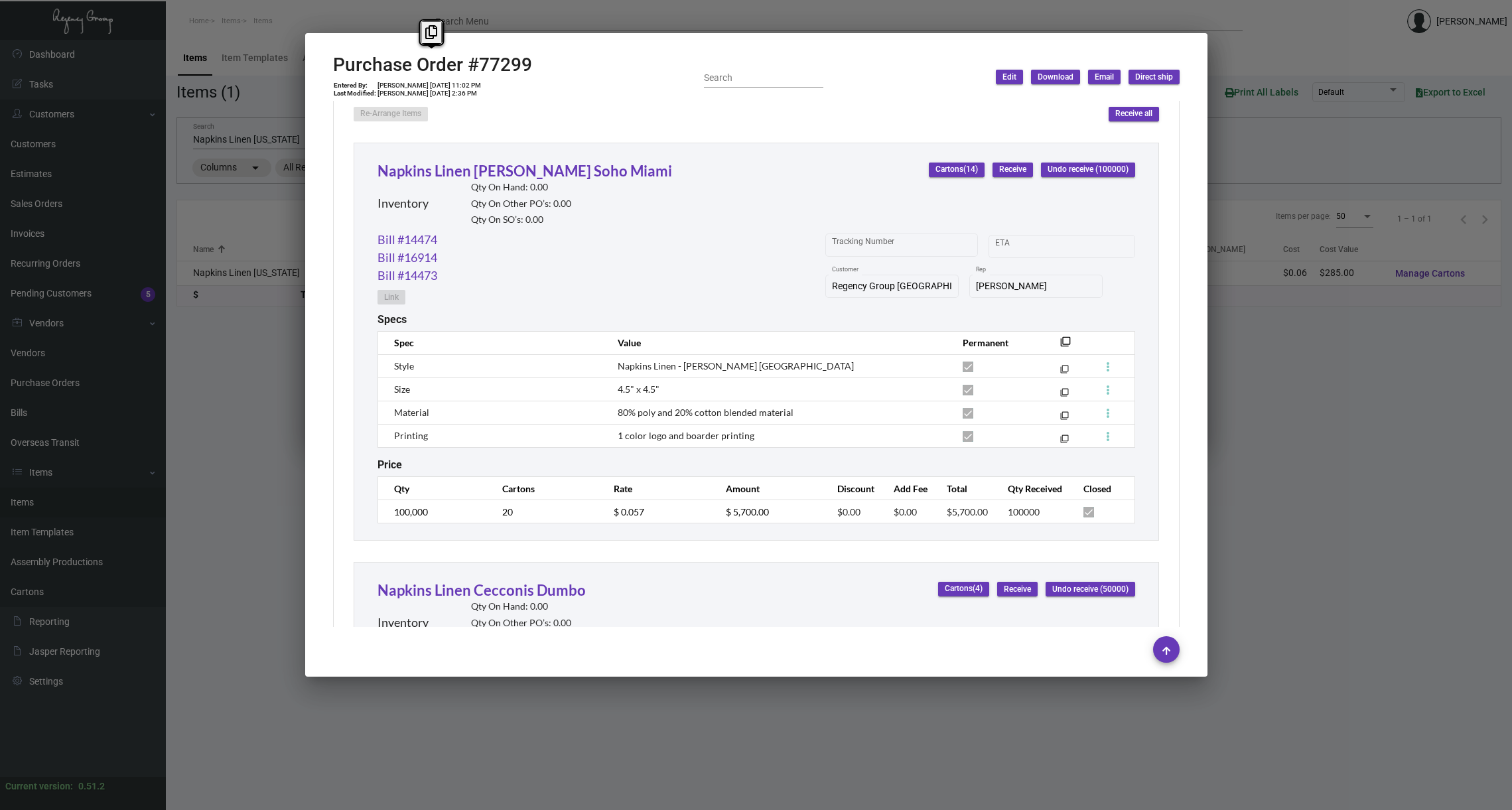
drag, startPoint x: 531, startPoint y: 67, endPoint x: 324, endPoint y: 67, distance: 207.0
click at [324, 67] on mat-dialog-container "Purchase Order #77299 Entered By: [PERSON_NAME] [DATE] 11:02 PM Last Modified: …" at bounding box center [756, 355] width 902 height 643
copy h2 "Purchase Order #77299"
click at [281, 407] on div at bounding box center [756, 405] width 1512 height 810
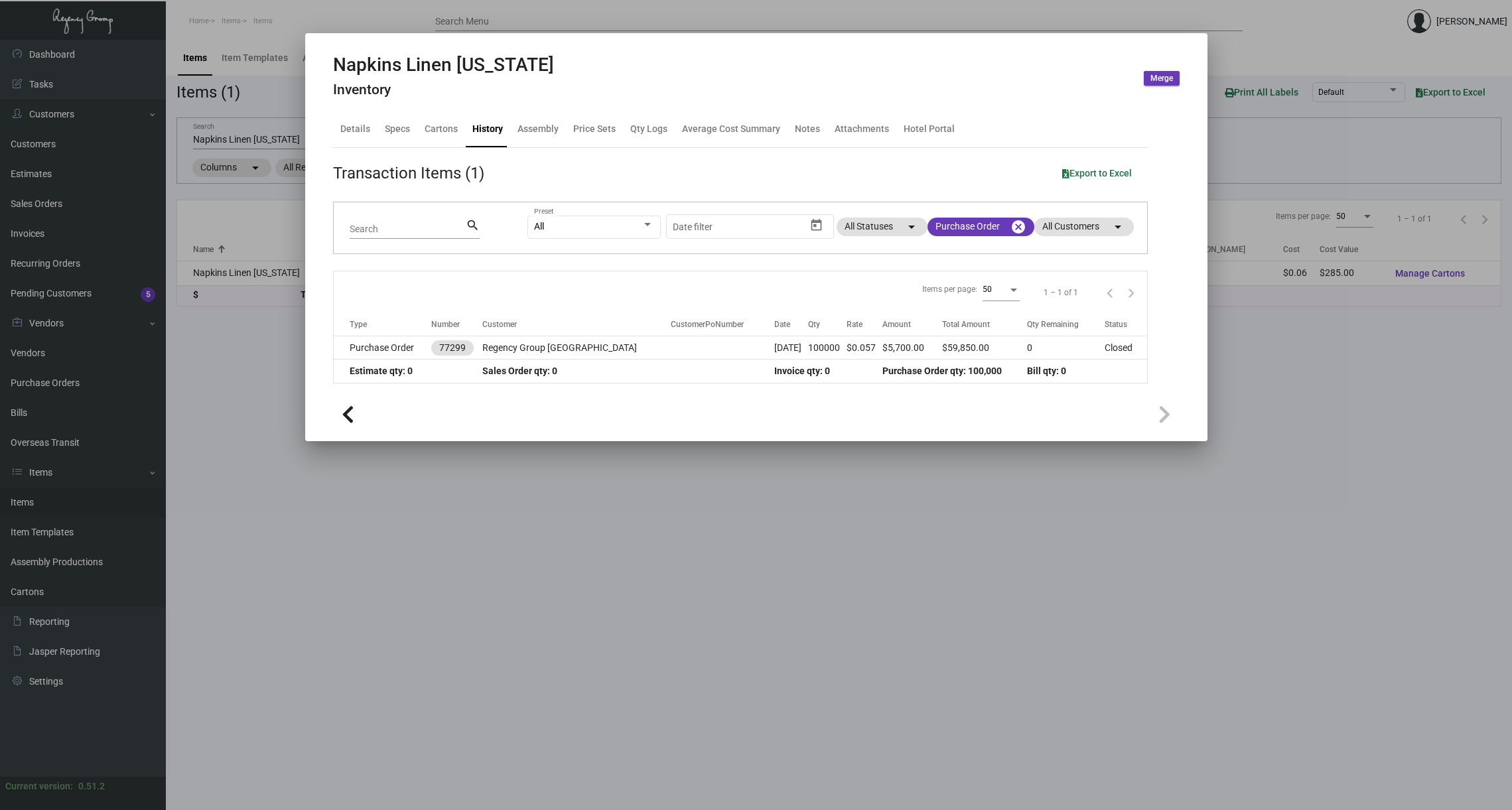
click at [258, 398] on div at bounding box center [756, 405] width 1512 height 810
